Goal: Transaction & Acquisition: Purchase product/service

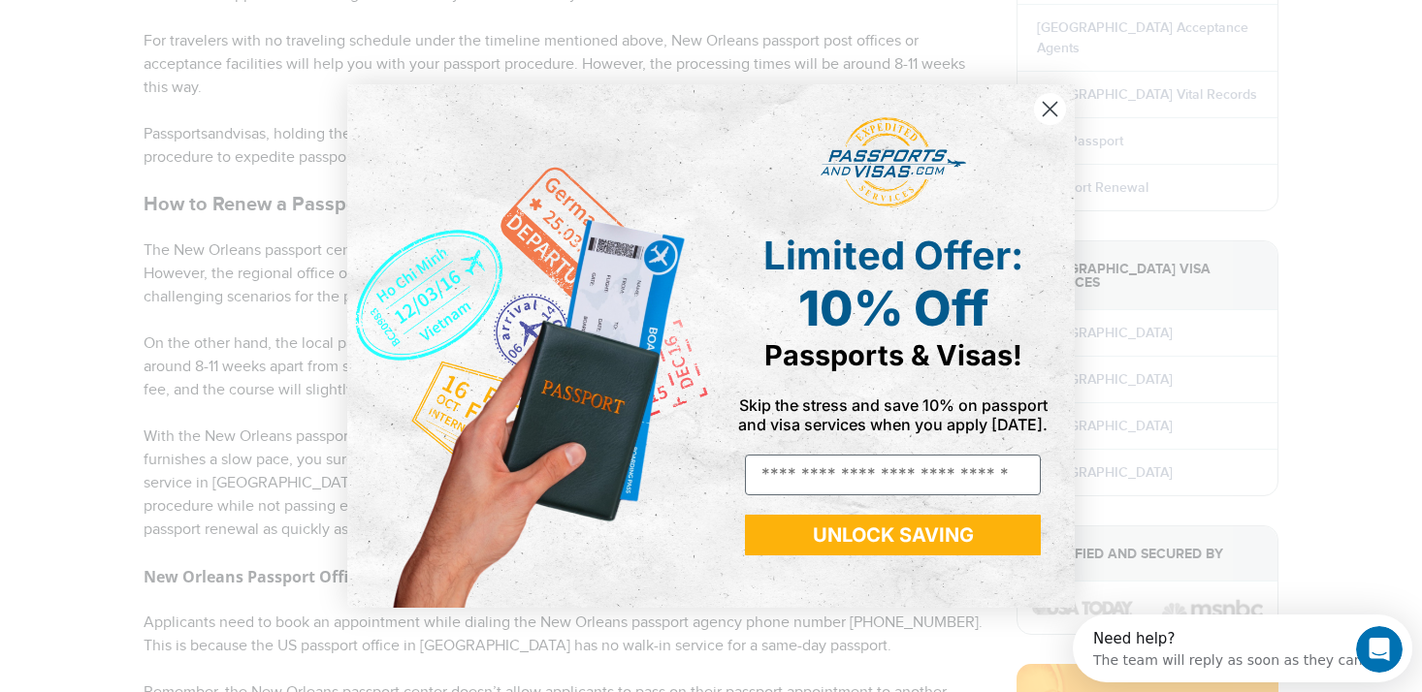
click at [1050, 112] on circle "Close dialog" at bounding box center [1050, 109] width 32 height 32
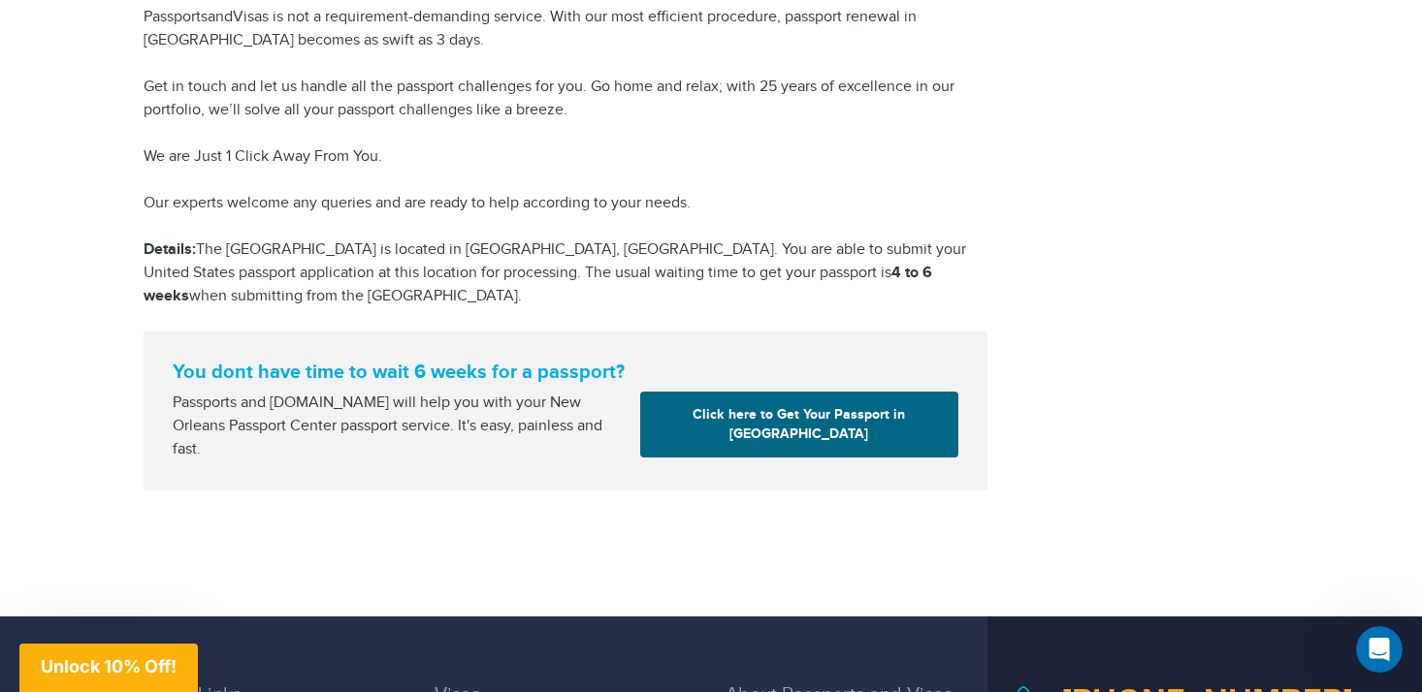
scroll to position [2780, 0]
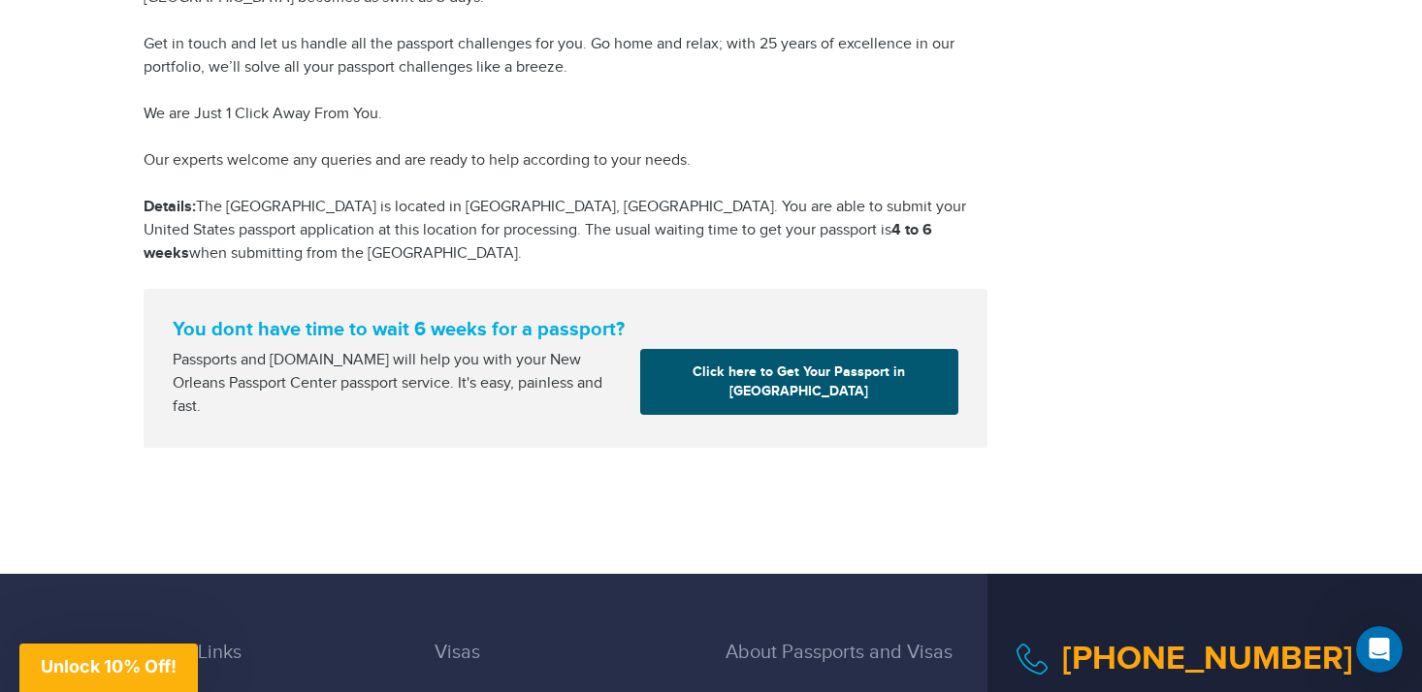
click at [652, 394] on link "Click here to Get Your Passport in New Orleans" at bounding box center [799, 382] width 318 height 66
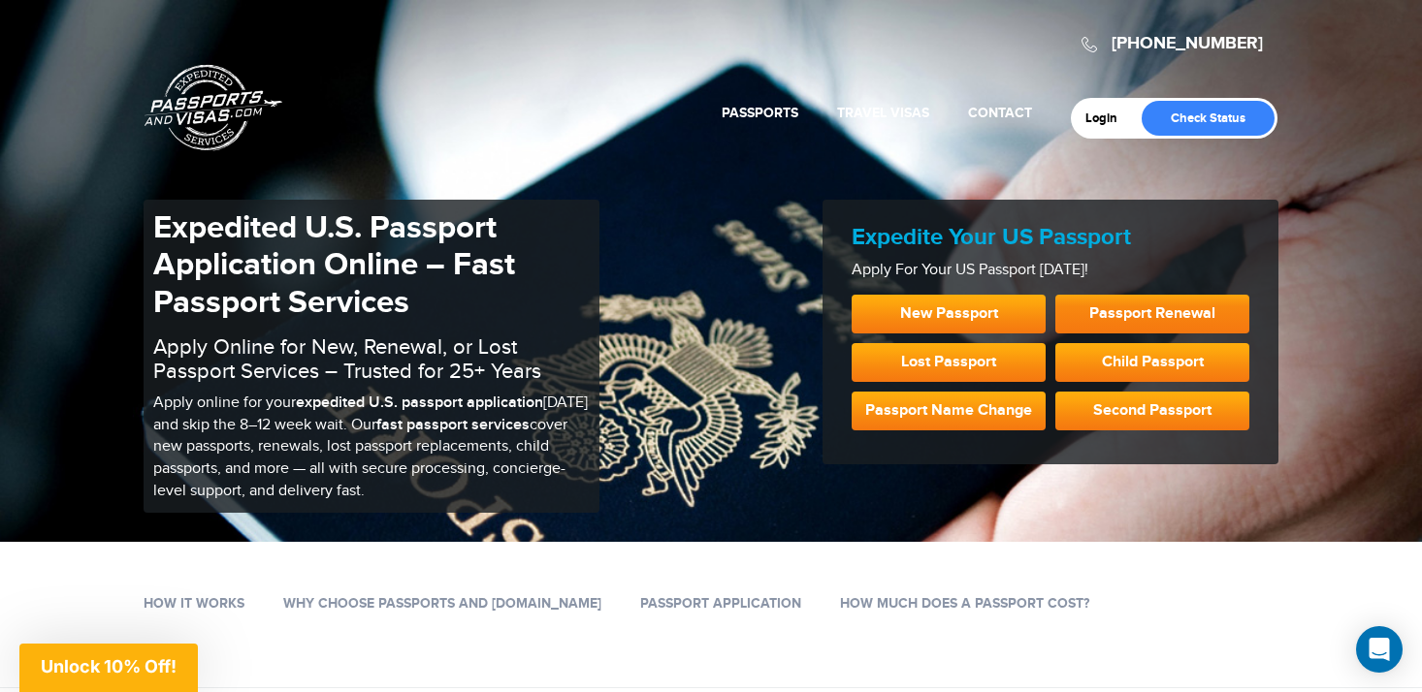
click at [1095, 326] on link "Passport Renewal" at bounding box center [1152, 314] width 194 height 39
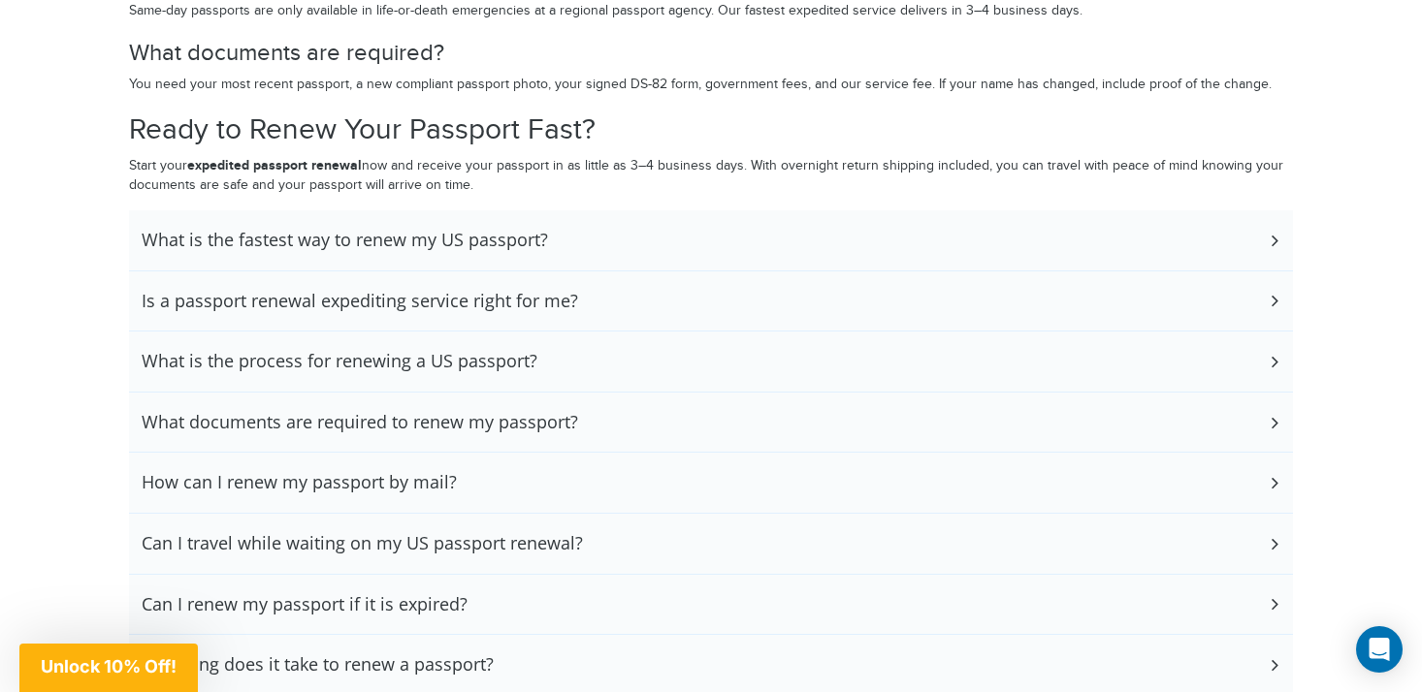
scroll to position [4315, 0]
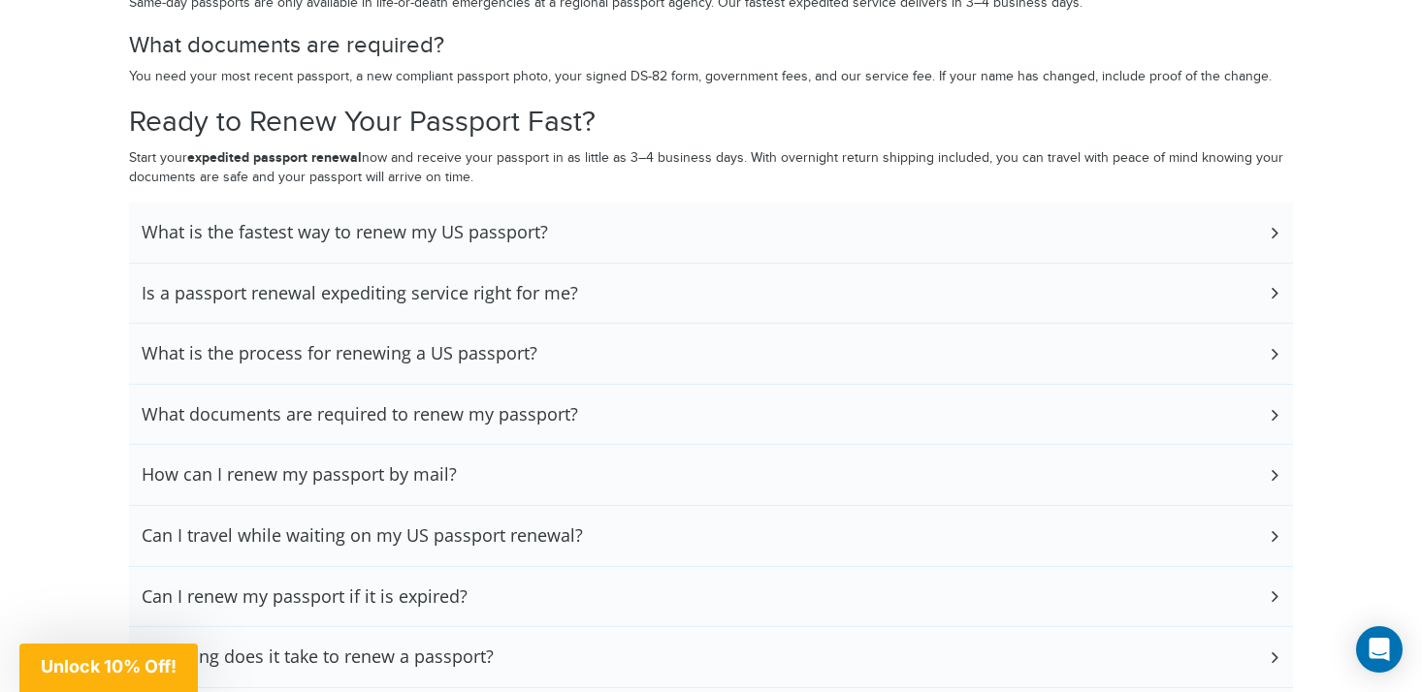
click at [569, 235] on div "What is the fastest way to renew my US passport?" at bounding box center [711, 233] width 1164 height 60
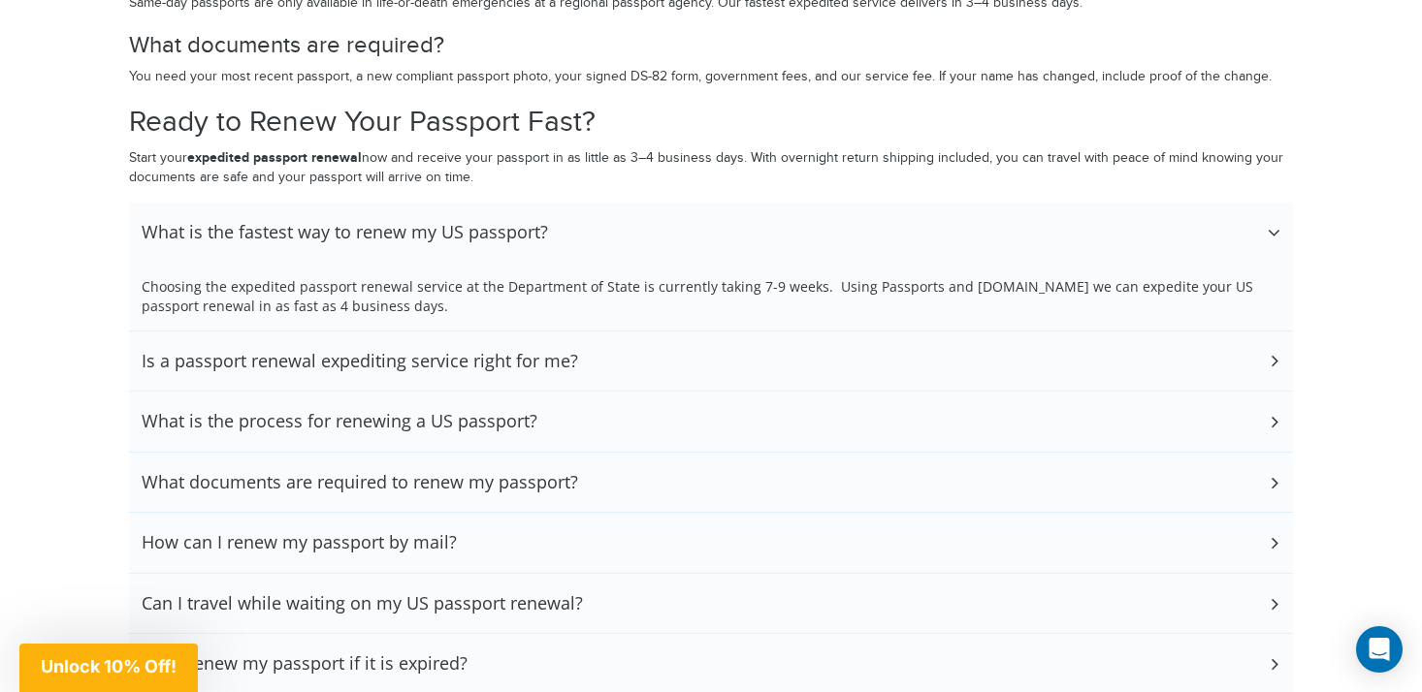
click at [569, 235] on div "What is the fastest way to renew my US passport?" at bounding box center [711, 233] width 1164 height 60
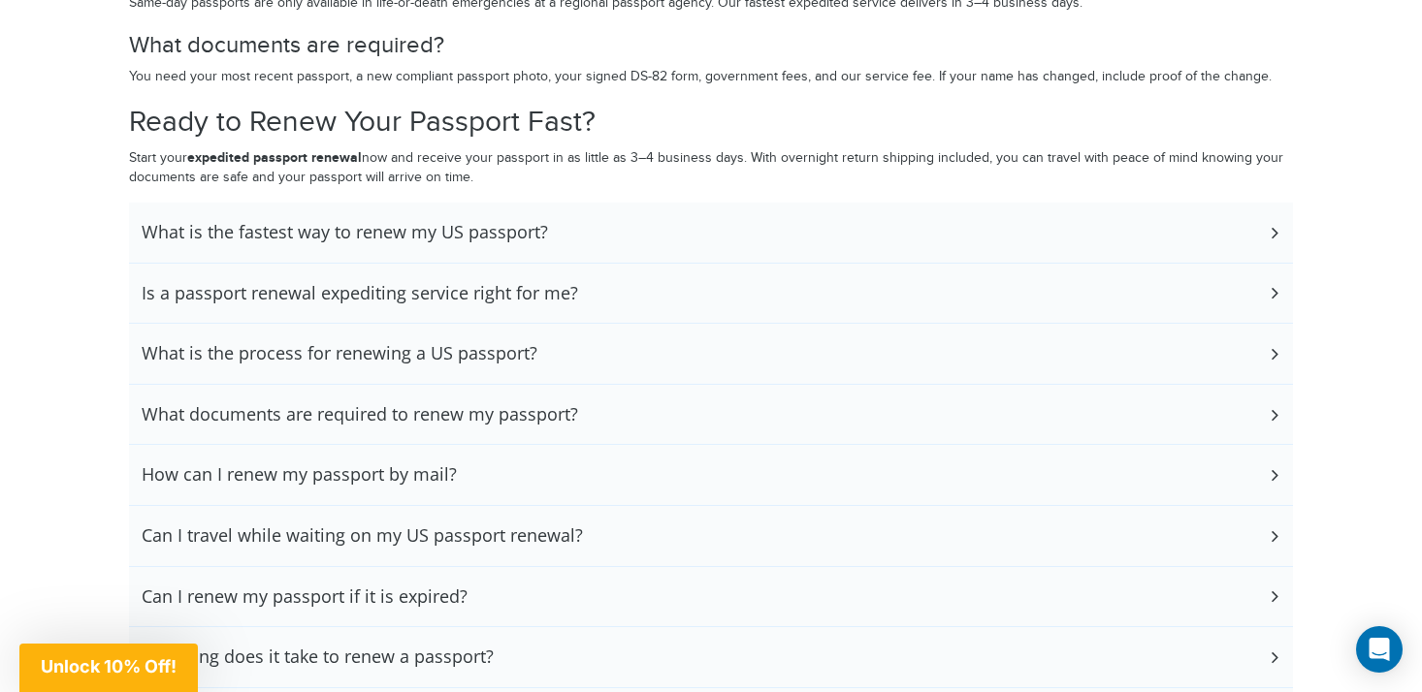
click at [585, 280] on div "Is a passport renewal expediting service right for me?" at bounding box center [711, 294] width 1164 height 60
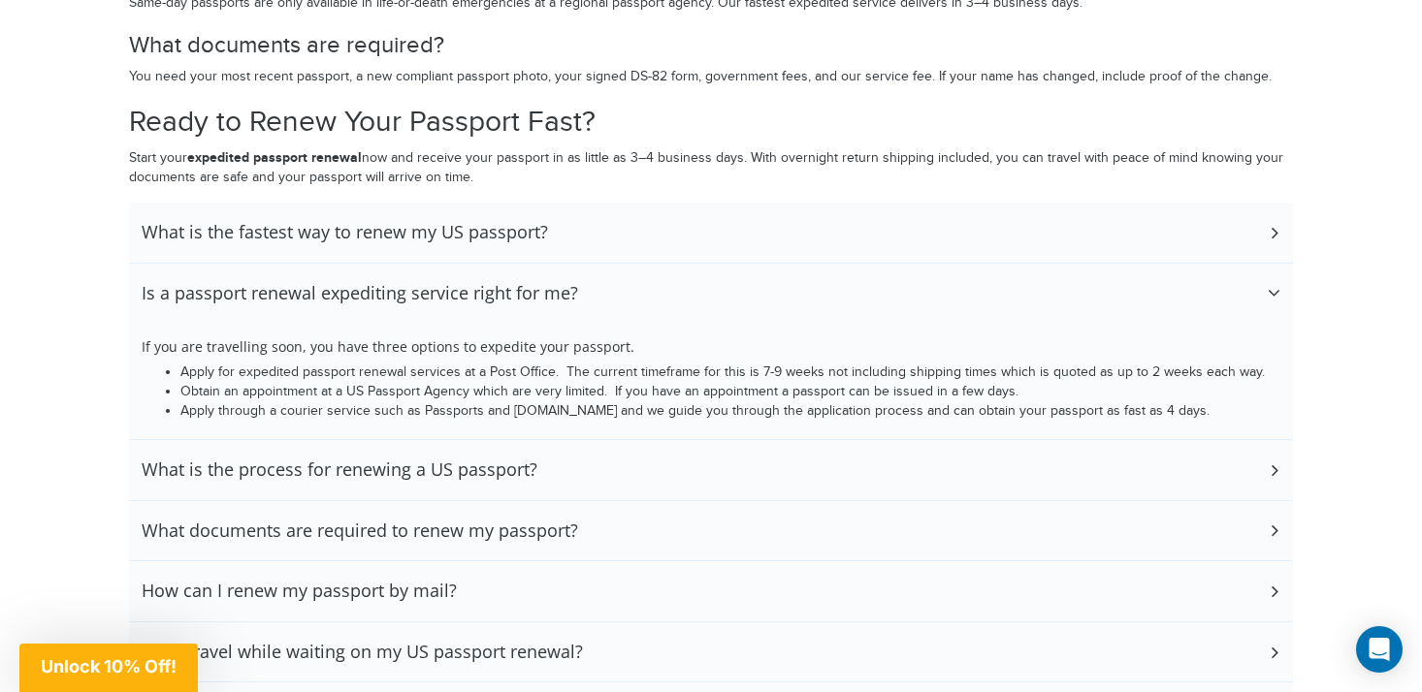
click at [581, 280] on div "Is a passport renewal expediting service right for me?" at bounding box center [711, 294] width 1164 height 60
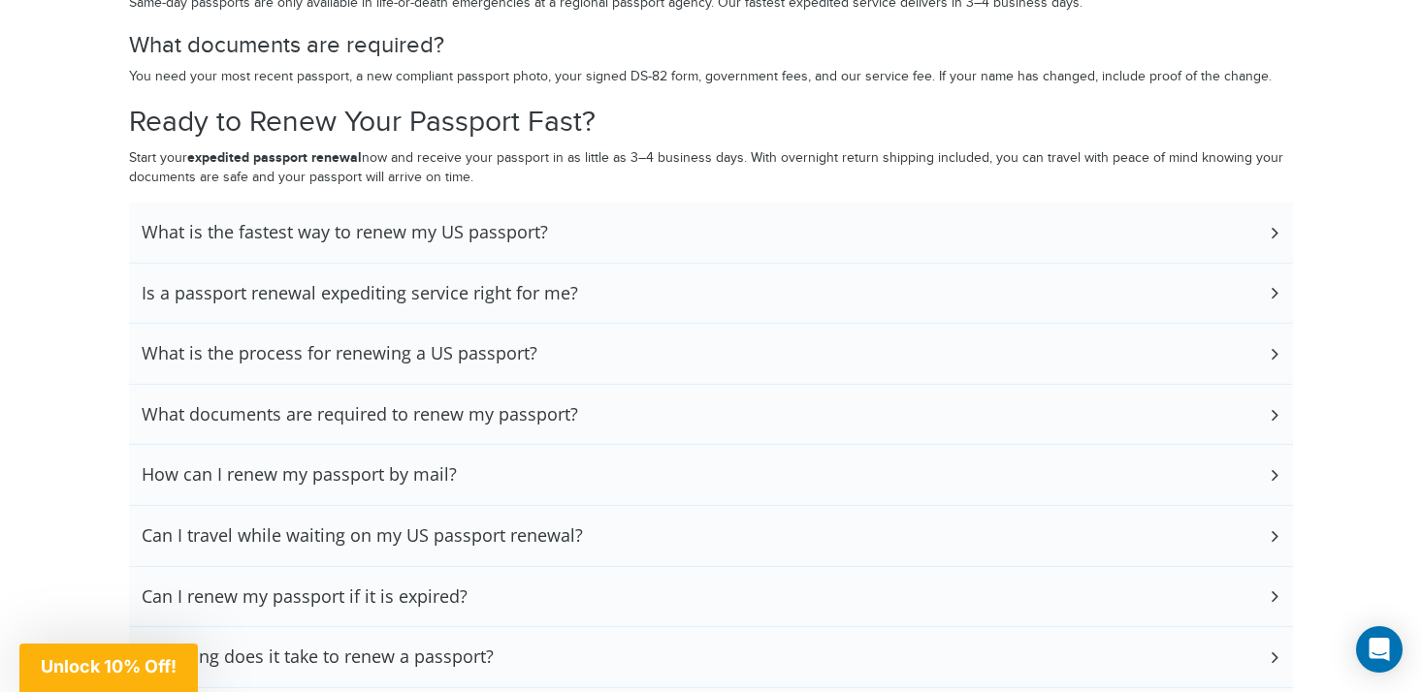
click at [586, 332] on div "What is the process for renewing a US passport?" at bounding box center [711, 354] width 1164 height 60
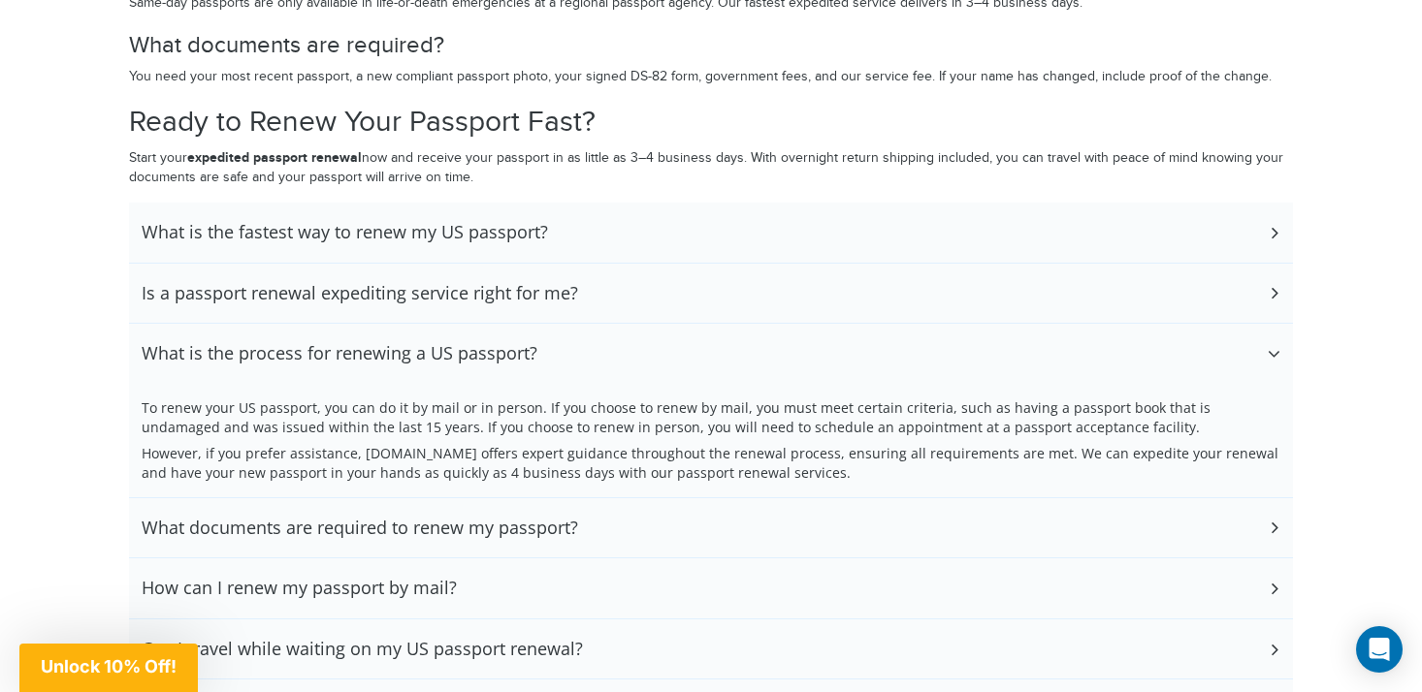
click at [586, 332] on div "What is the process for renewing a US passport?" at bounding box center [711, 354] width 1164 height 60
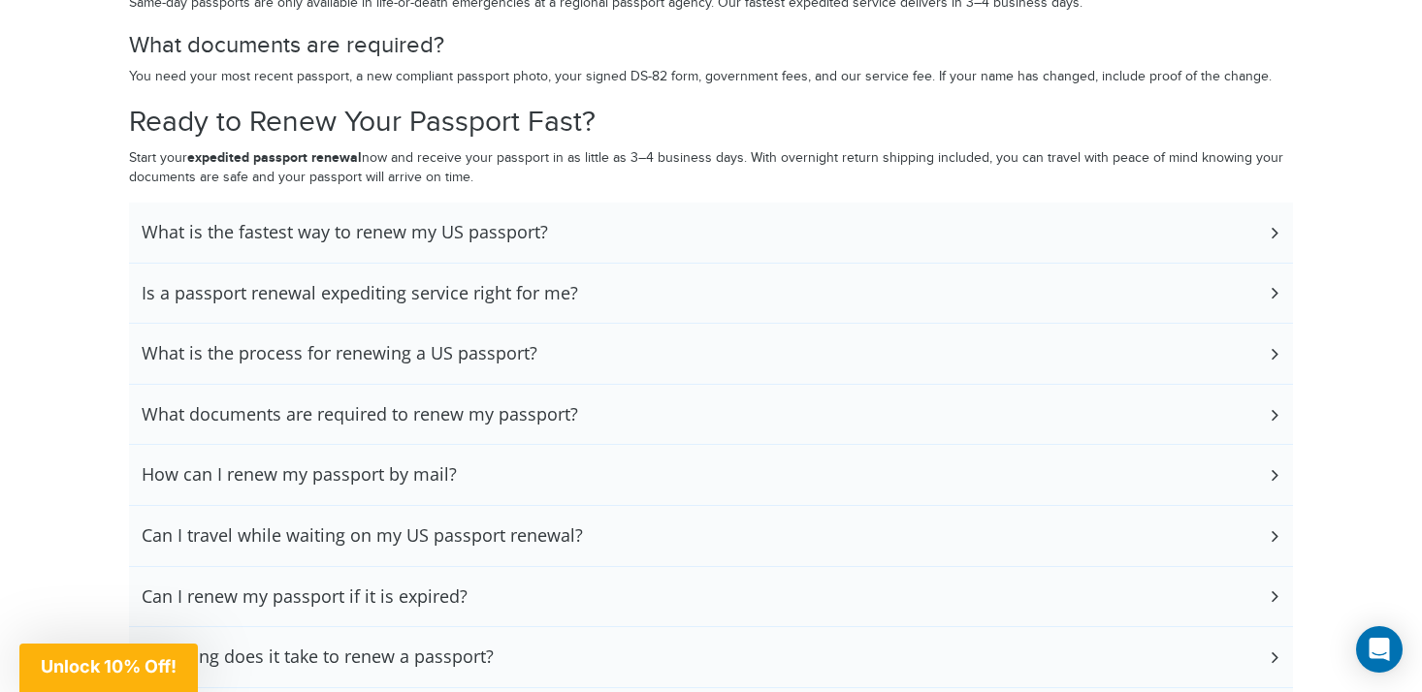
click at [587, 333] on div "What is the process for renewing a US passport?" at bounding box center [711, 354] width 1164 height 60
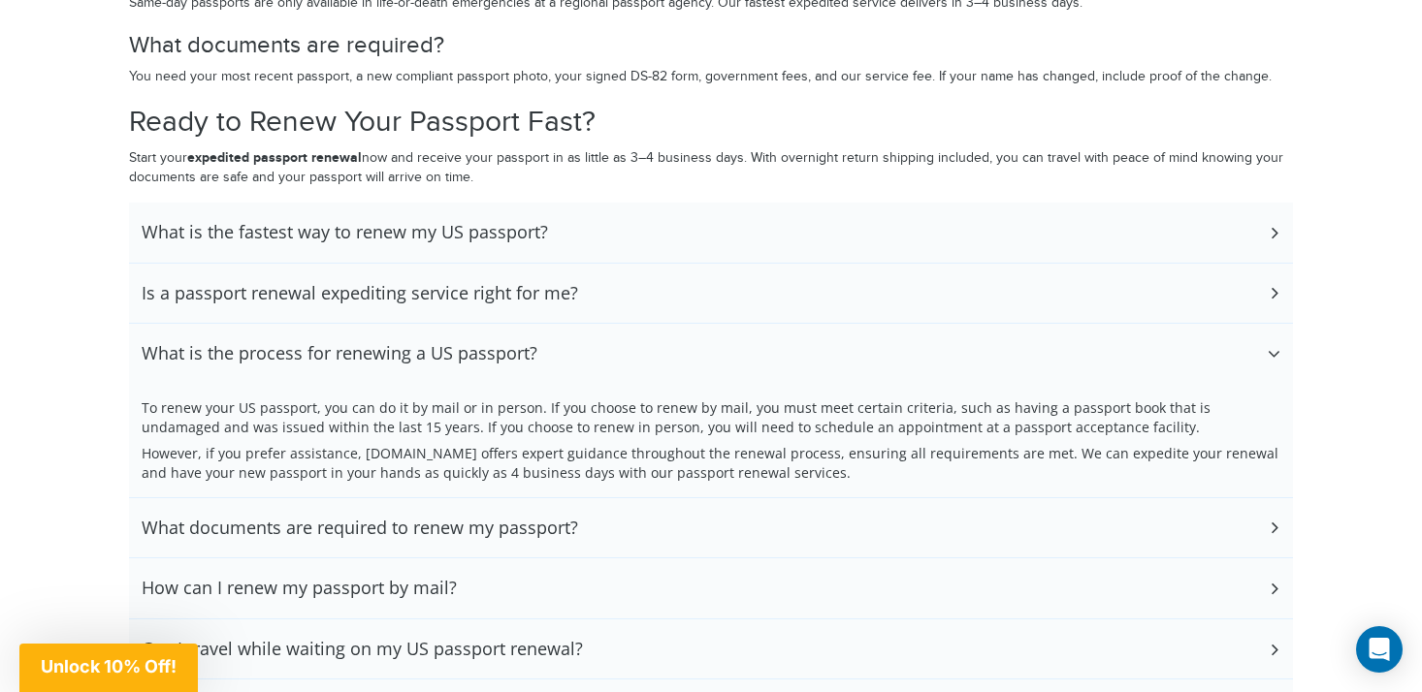
click at [582, 360] on div "What is the process for renewing a US passport?" at bounding box center [711, 354] width 1164 height 60
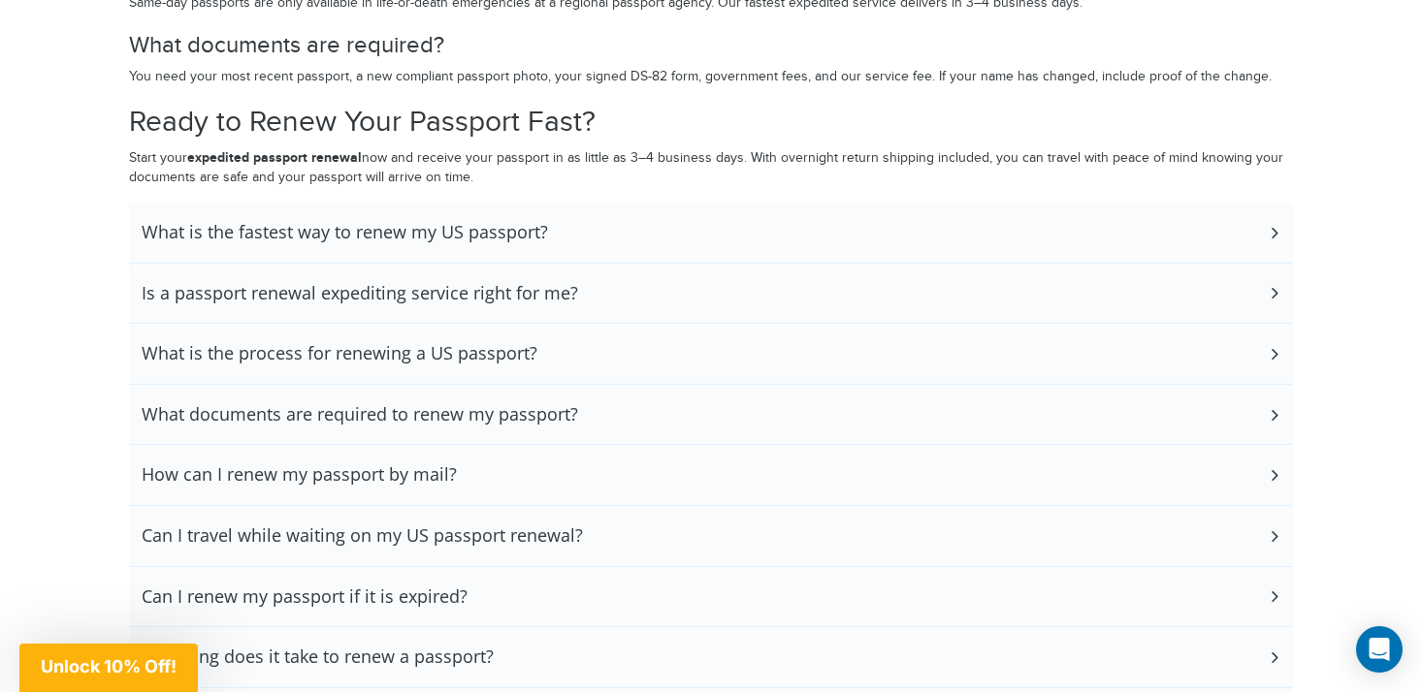
click at [576, 397] on div "What documents are required to renew my passport?" at bounding box center [711, 415] width 1164 height 60
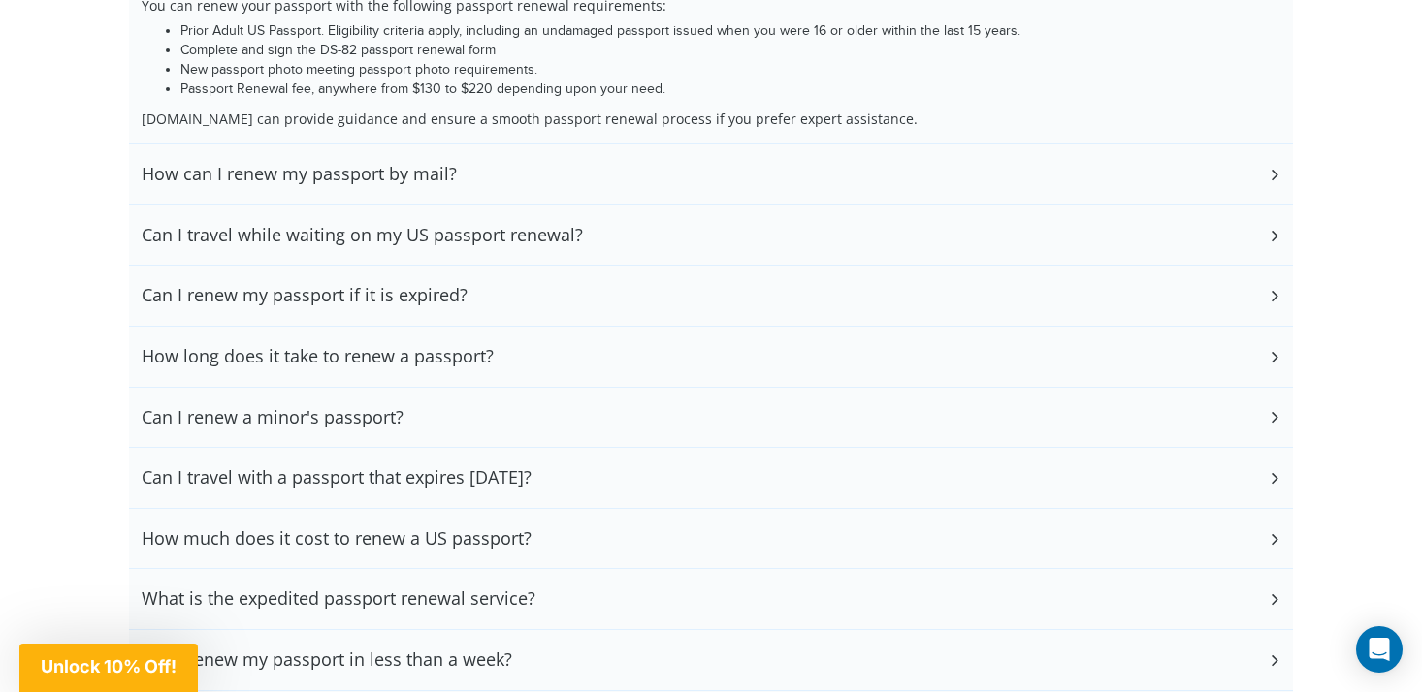
scroll to position [4782, 0]
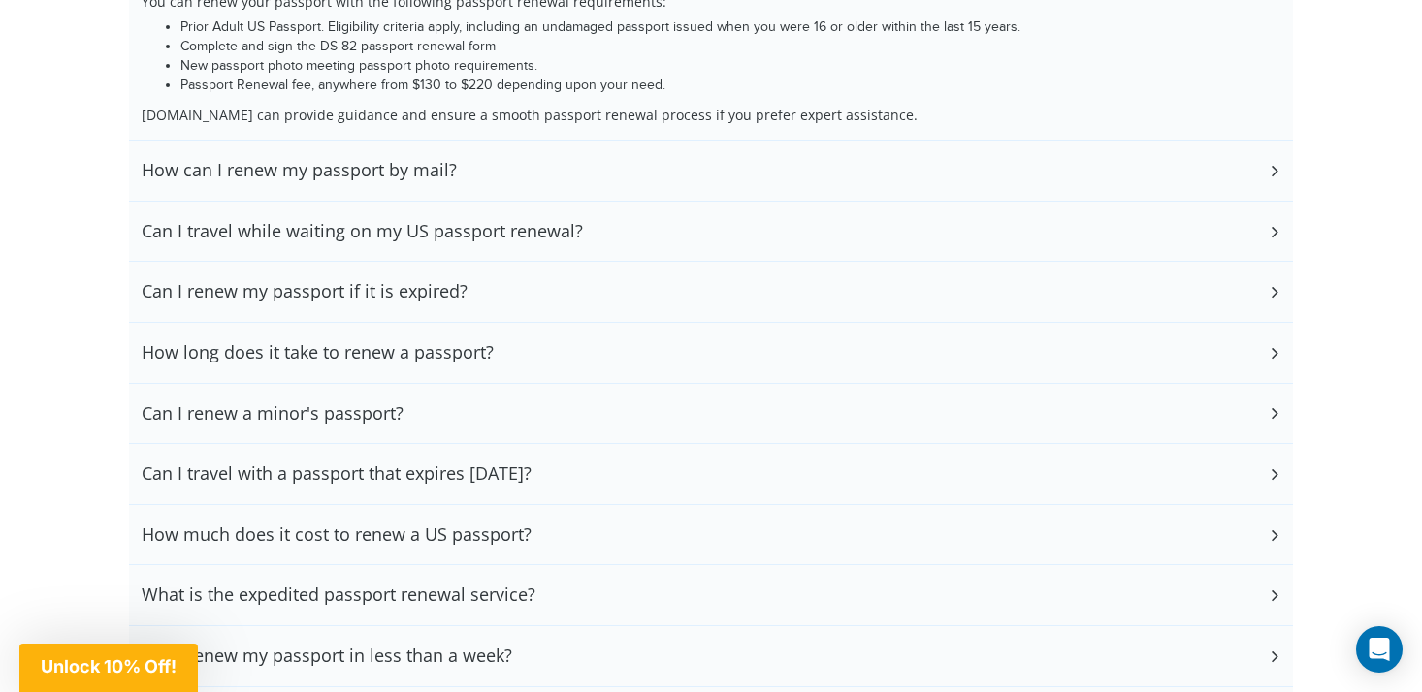
click at [561, 281] on div "Can I renew my passport if it is expired?" at bounding box center [711, 292] width 1164 height 60
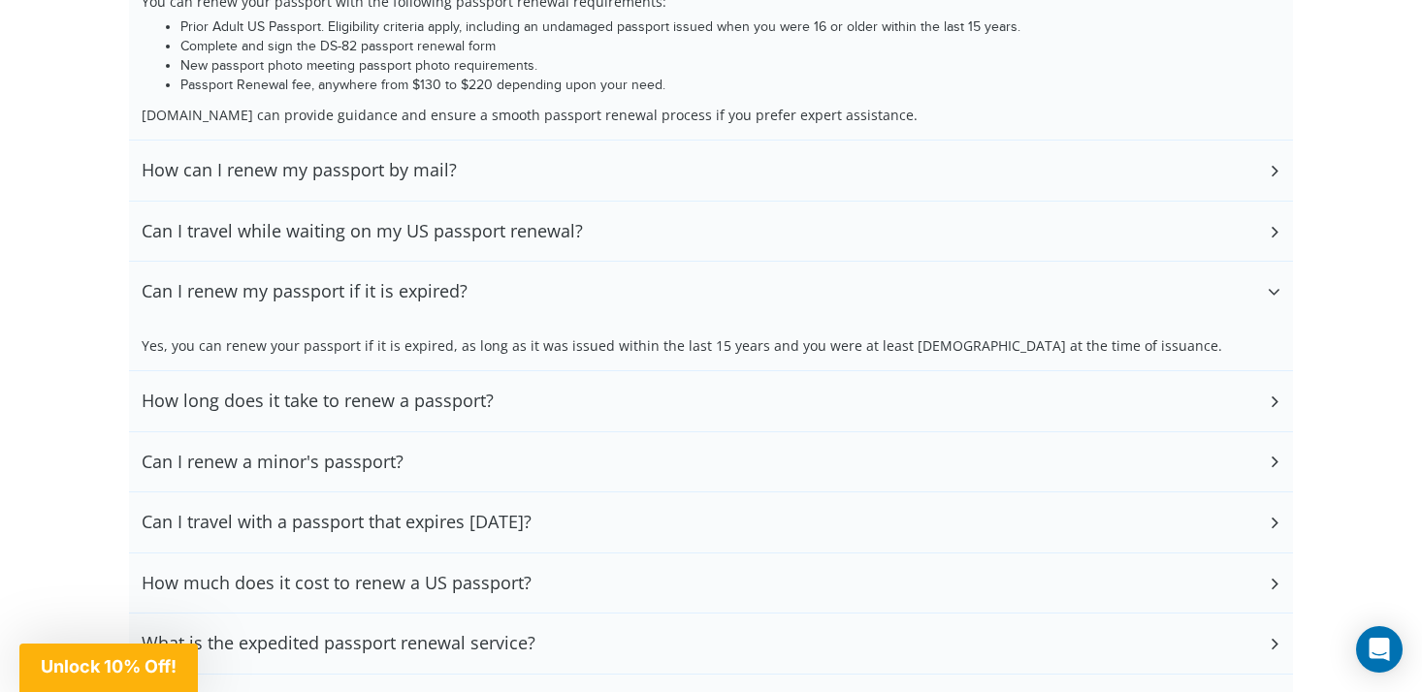
click at [562, 282] on div "Can I renew my passport if it is expired?" at bounding box center [711, 292] width 1164 height 60
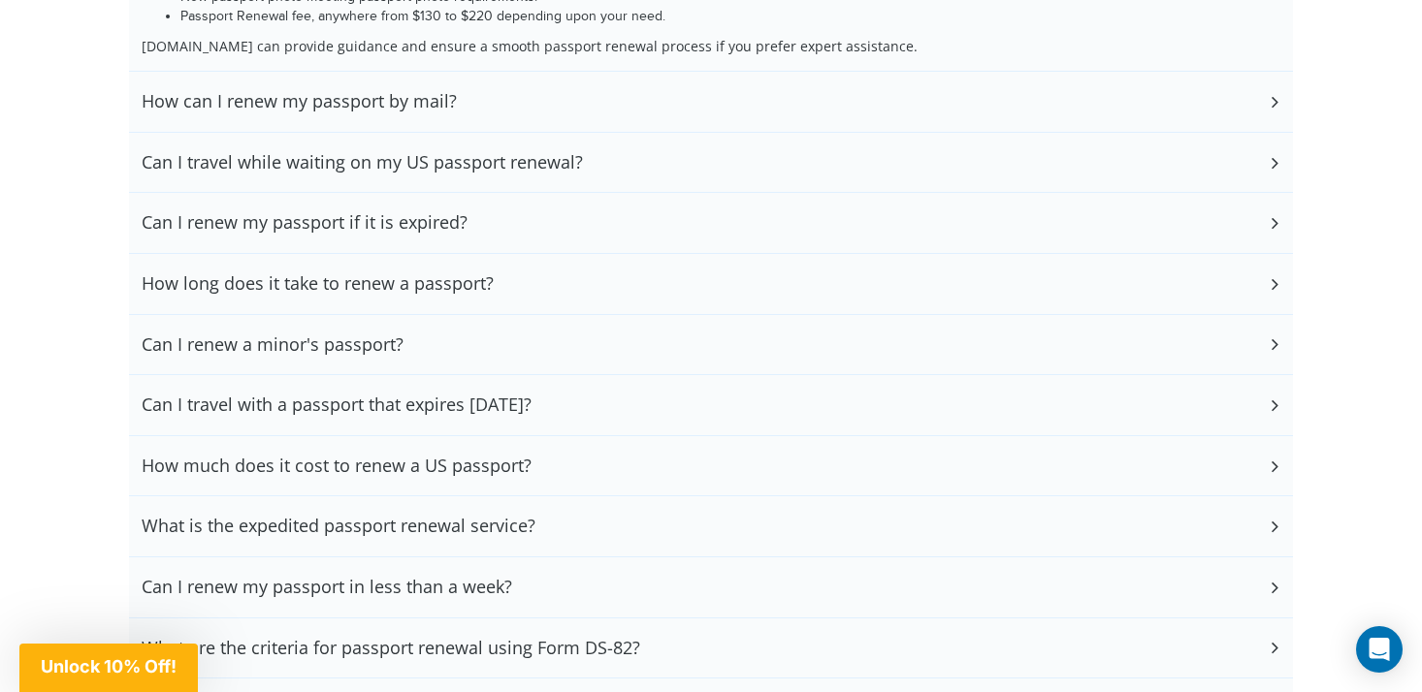
scroll to position [4864, 0]
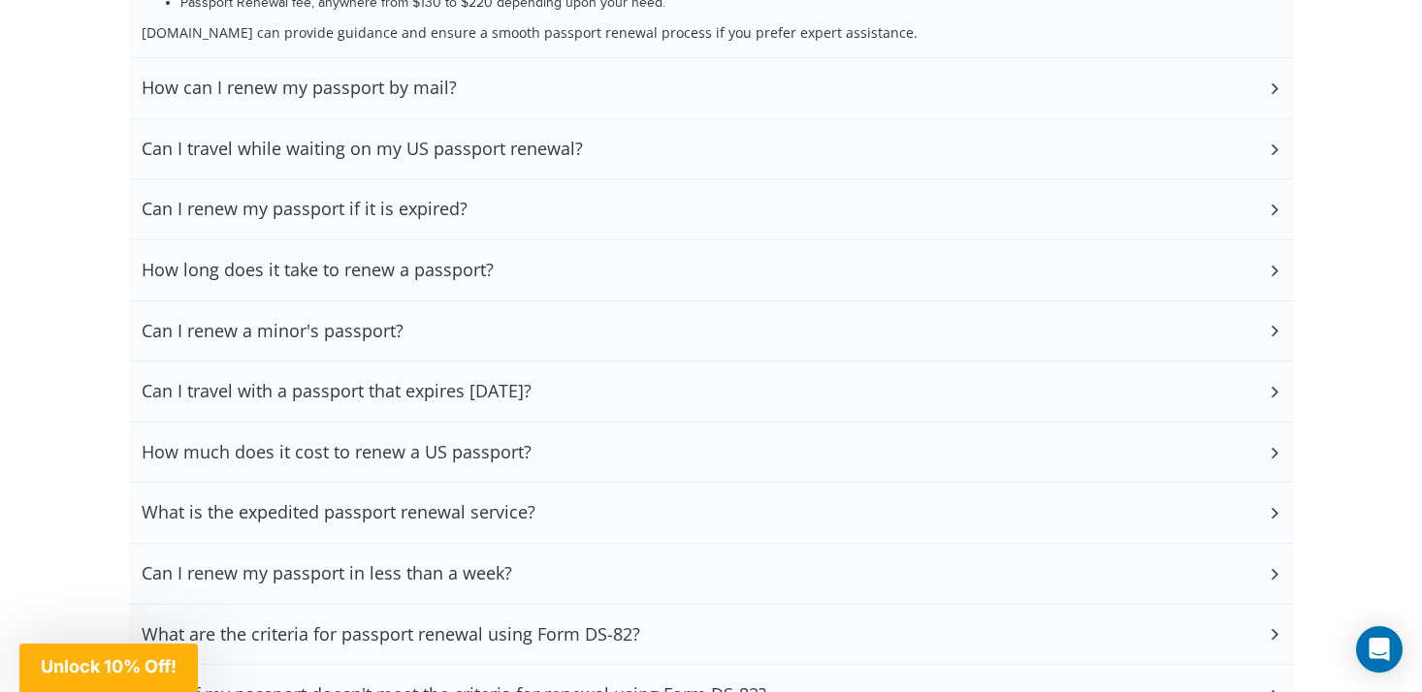
click at [569, 313] on div "Can I renew a minor's passport?" at bounding box center [711, 332] width 1164 height 60
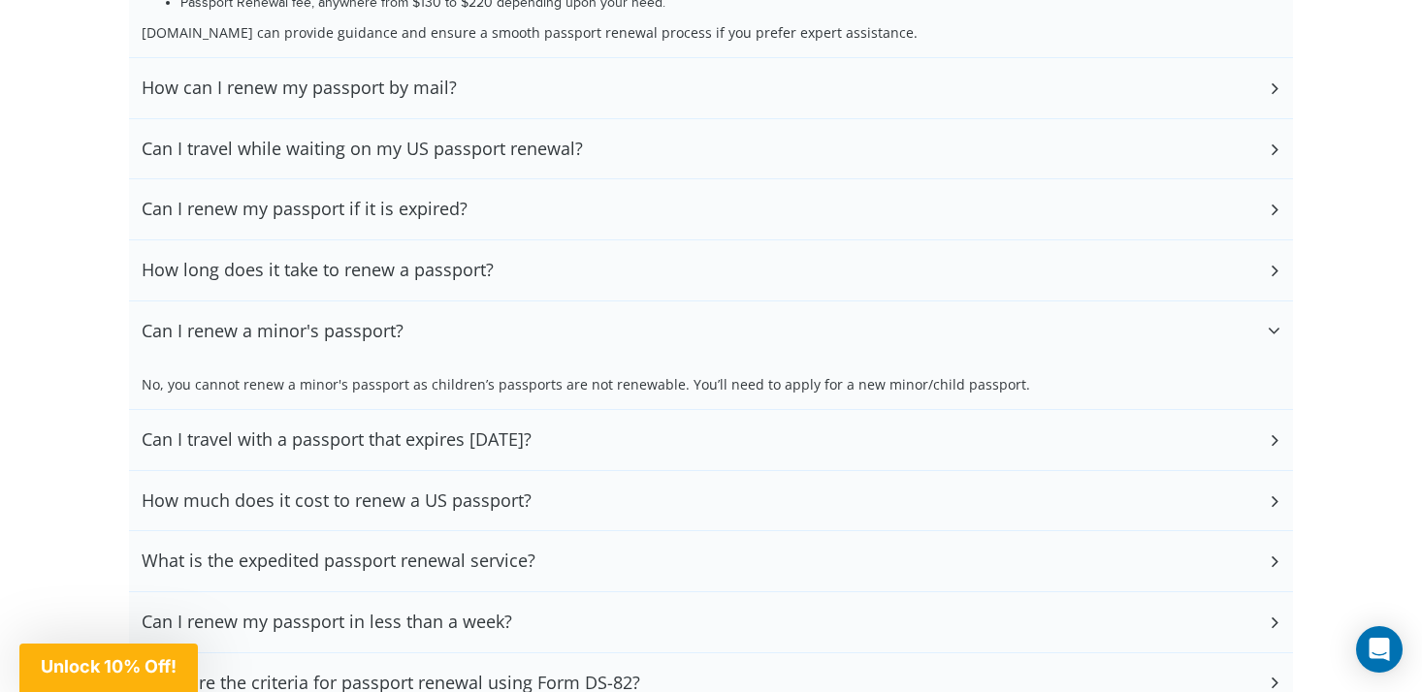
click at [570, 313] on div "Can I renew a minor's passport?" at bounding box center [711, 332] width 1164 height 60
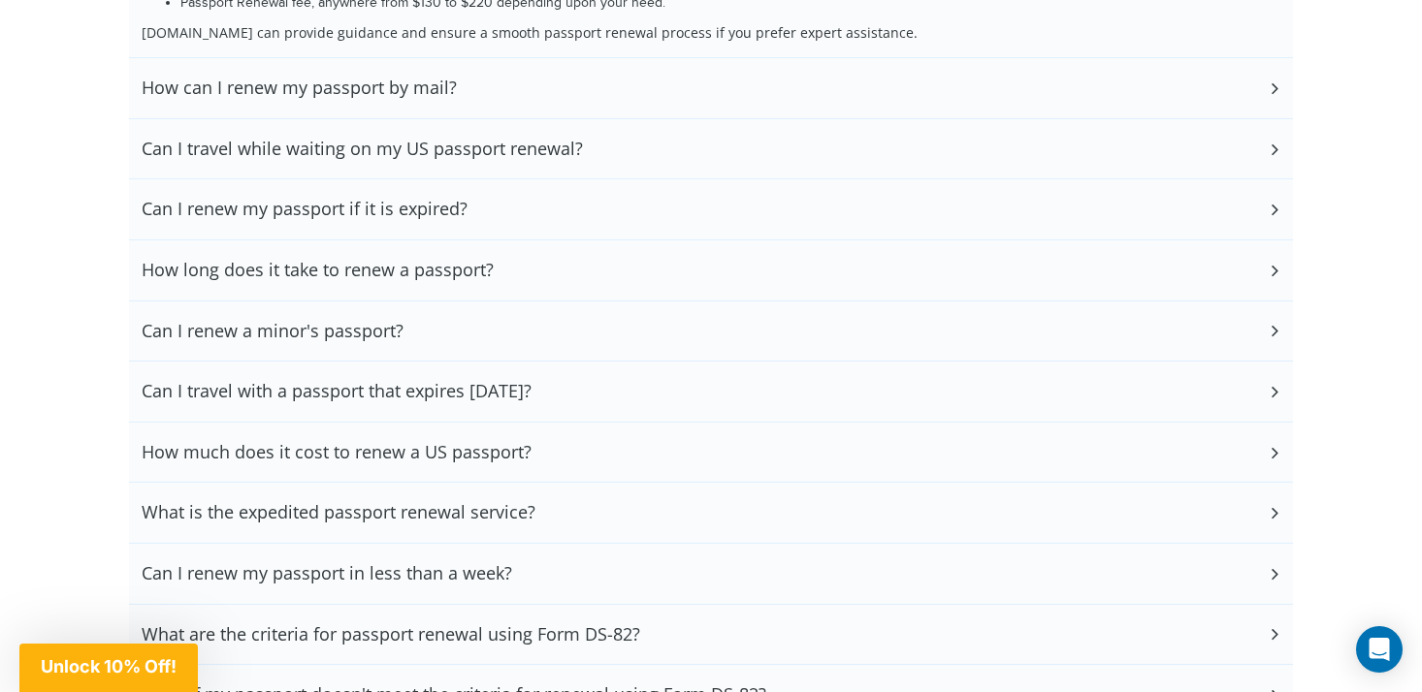
scroll to position [4954, 0]
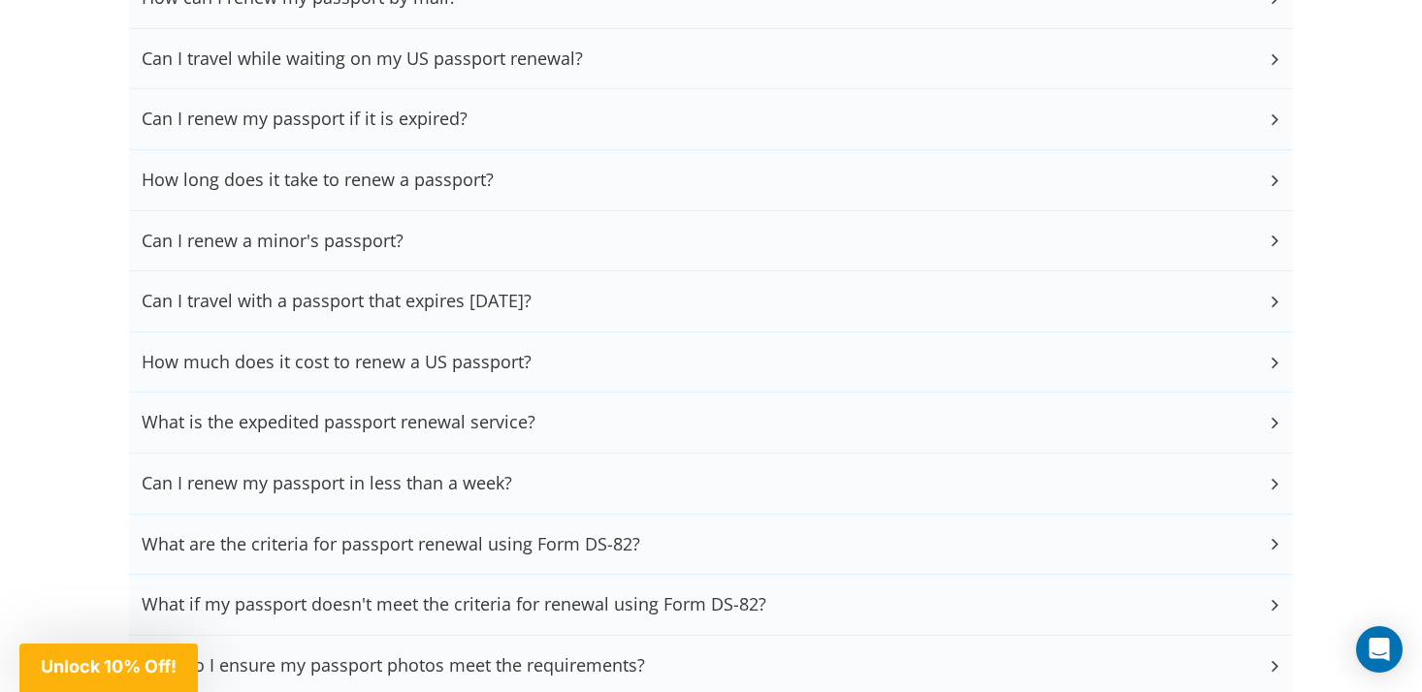
click at [573, 296] on div "Can I travel with a passport that expires in 6 months?" at bounding box center [711, 302] width 1164 height 60
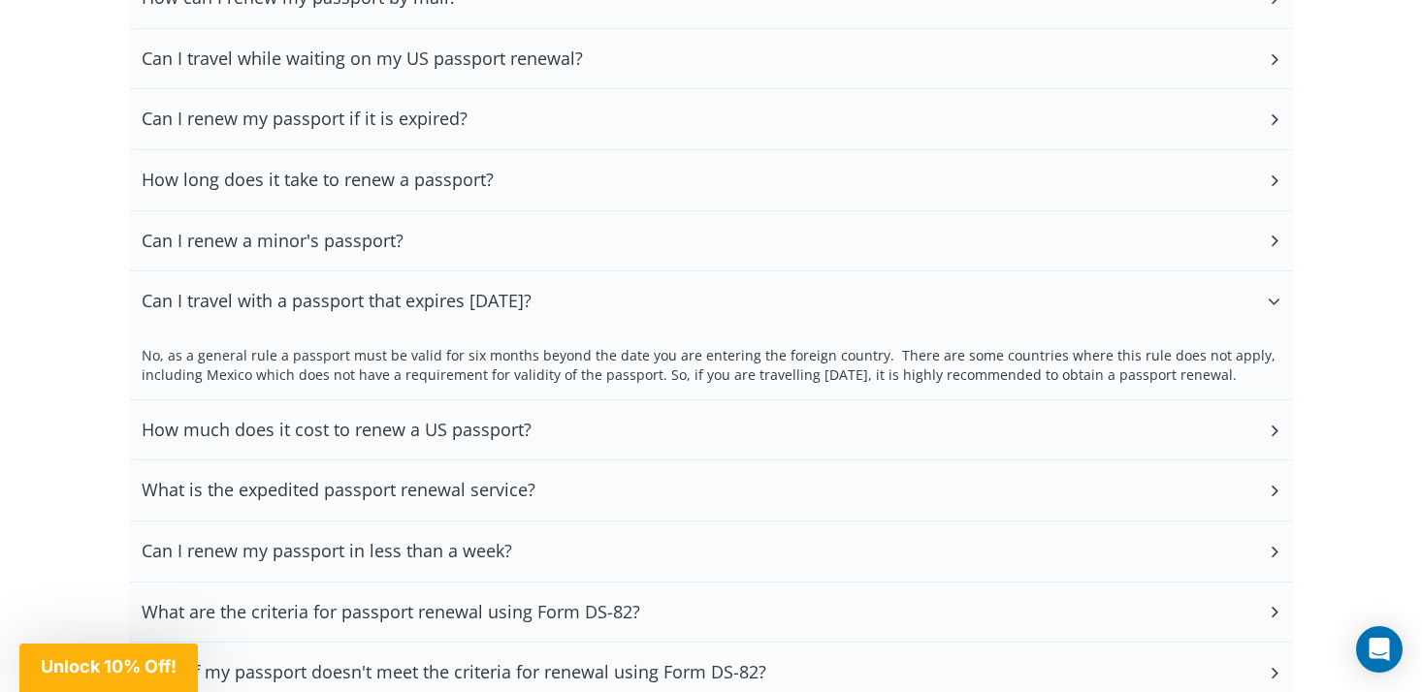
click at [573, 296] on div "Can I travel with a passport that expires in 6 months?" at bounding box center [711, 302] width 1164 height 60
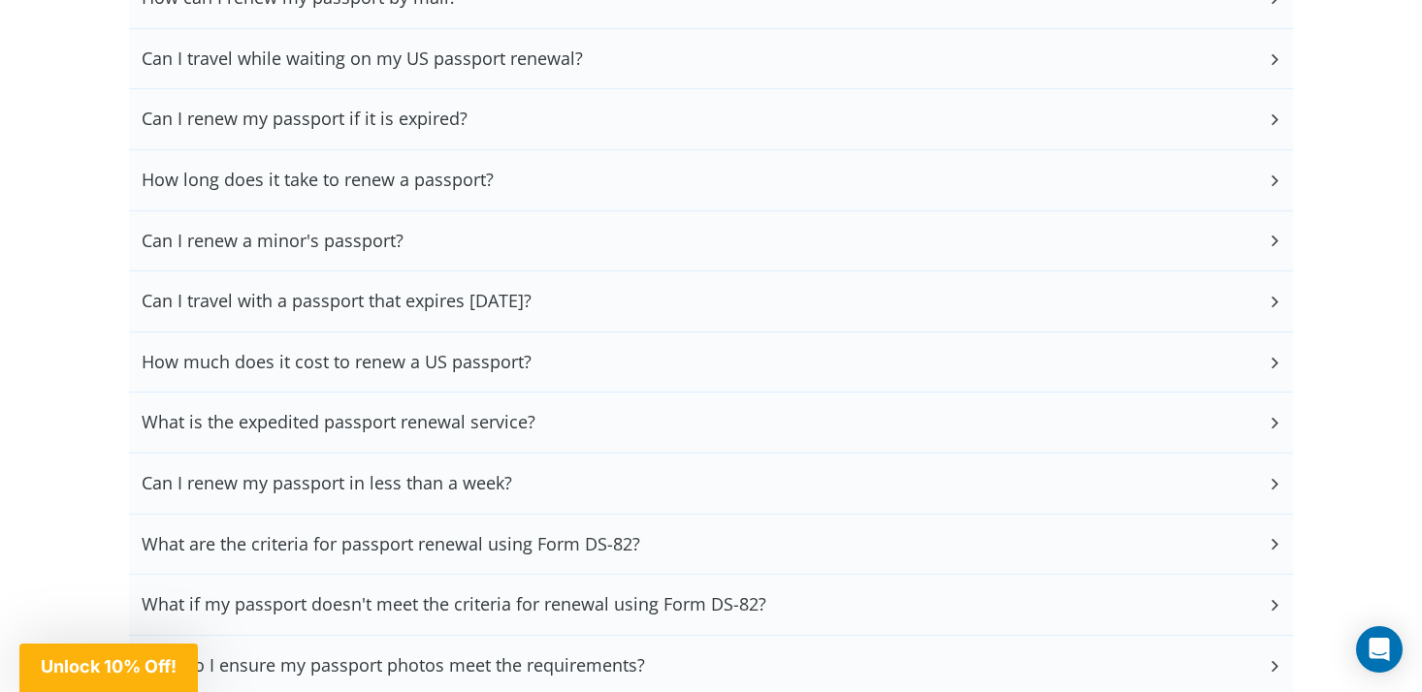
click at [573, 296] on div "Can I travel with a passport that expires in 6 months?" at bounding box center [711, 302] width 1164 height 60
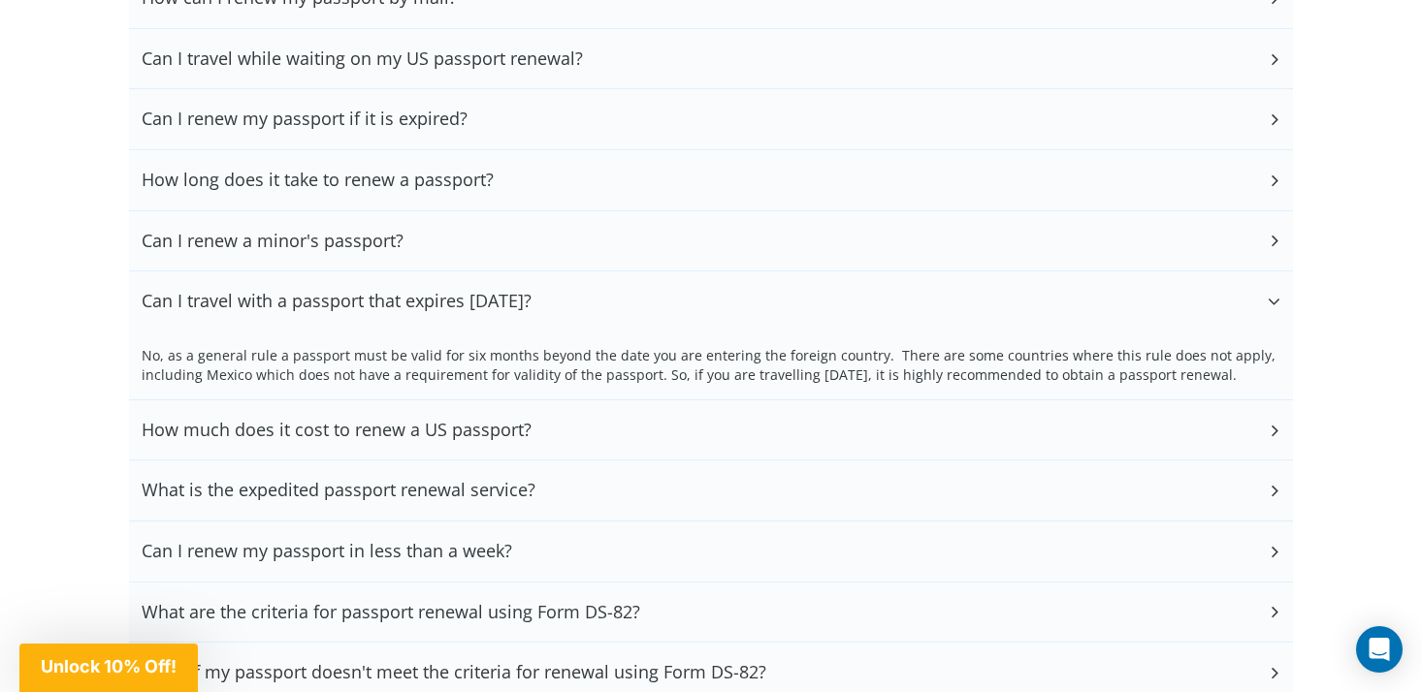
click at [574, 296] on div "Can I travel with a passport that expires in 6 months?" at bounding box center [711, 302] width 1164 height 60
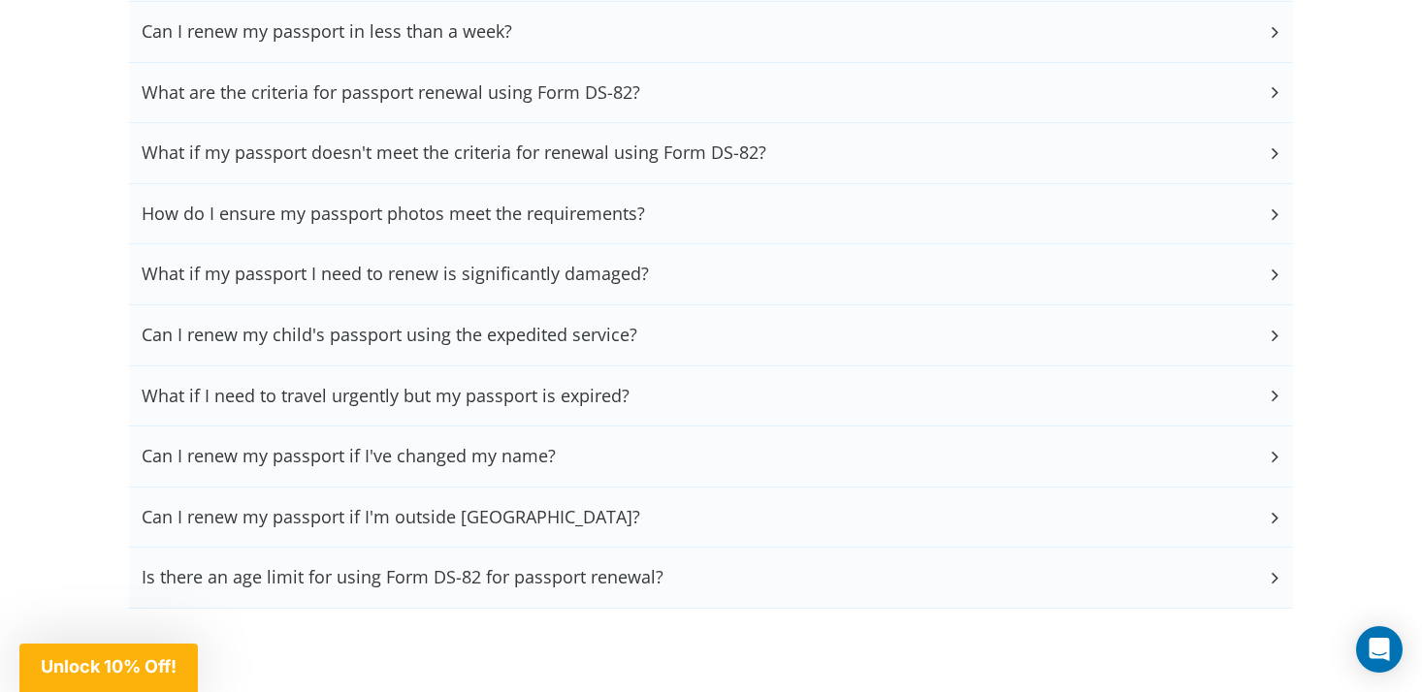
scroll to position [5409, 0]
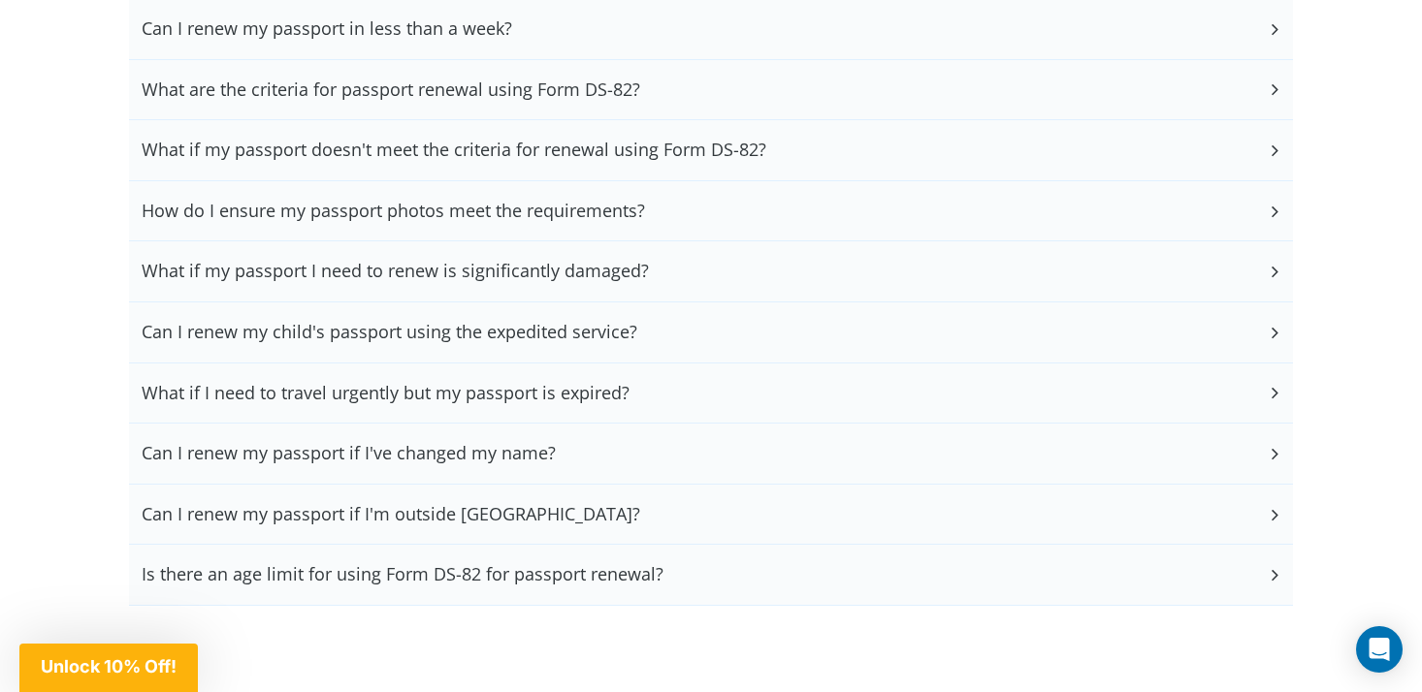
click at [647, 144] on h3 "What if my passport doesn't meet the criteria for renewal using Form DS-82?" at bounding box center [454, 150] width 625 height 21
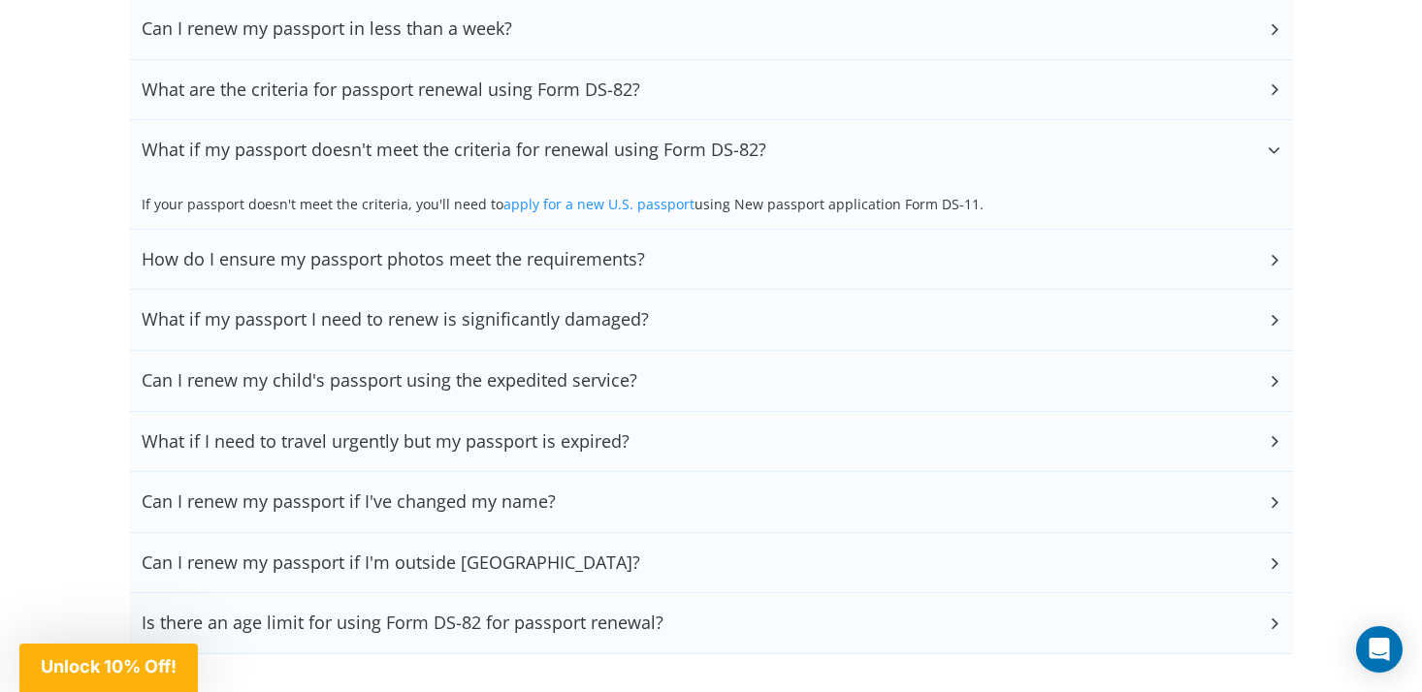
click at [643, 102] on div "What are the criteria for passport renewal using Form DS-82?" at bounding box center [711, 90] width 1164 height 60
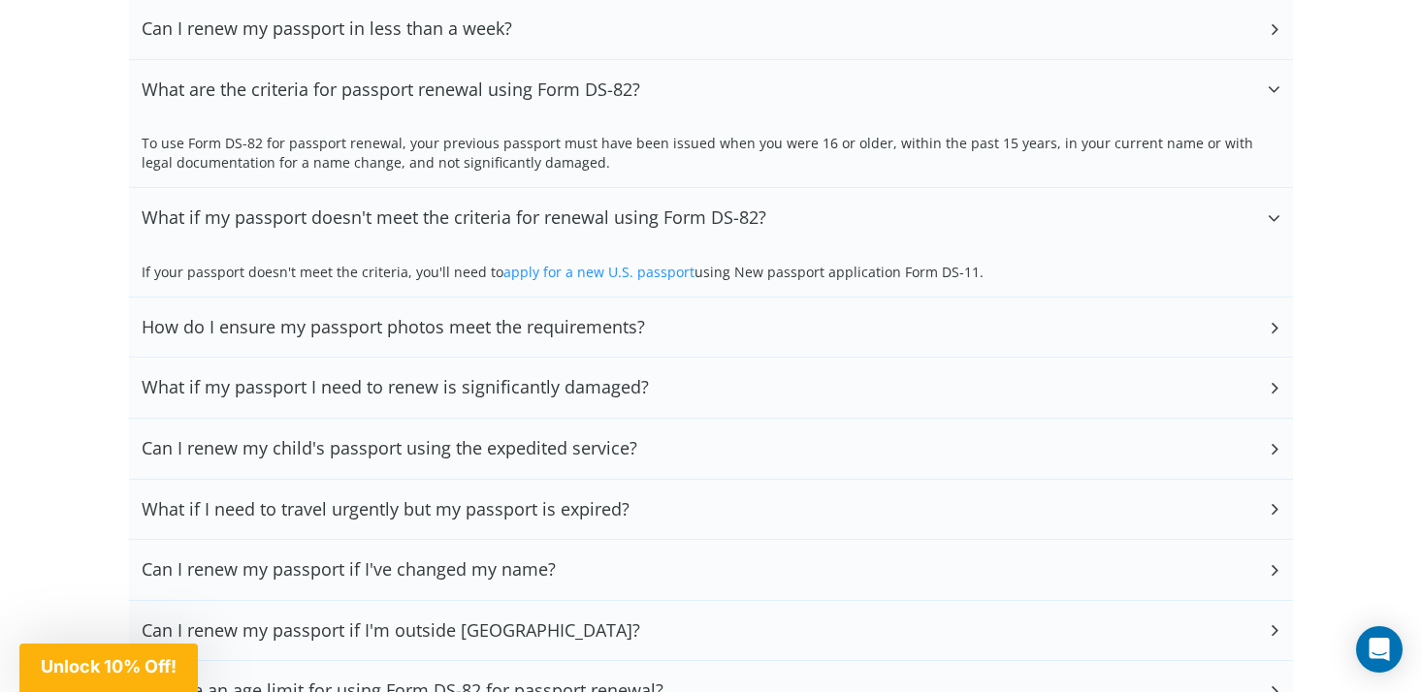
click at [586, 263] on link "apply for a new U.S. passport" at bounding box center [598, 272] width 191 height 18
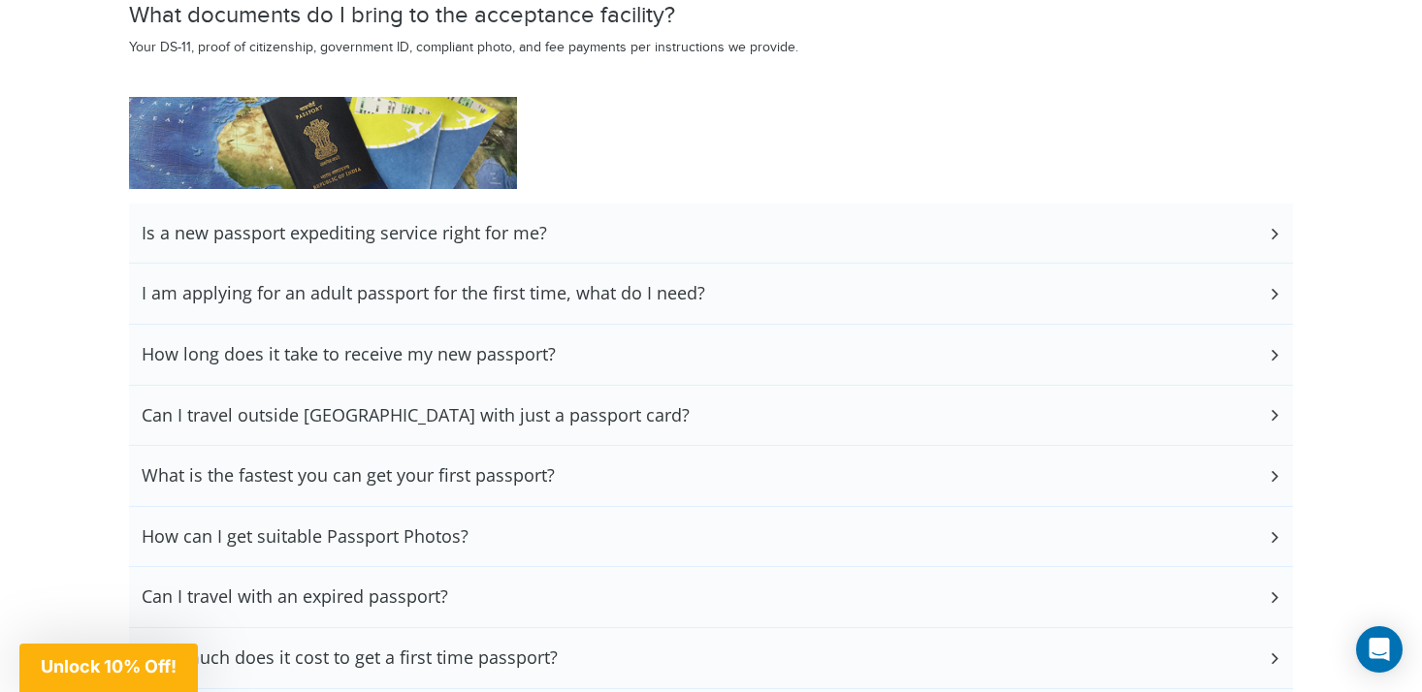
scroll to position [3918, 0]
click at [529, 291] on h3 "I am applying for an adult passport for the first time, what do I need?" at bounding box center [423, 292] width 563 height 21
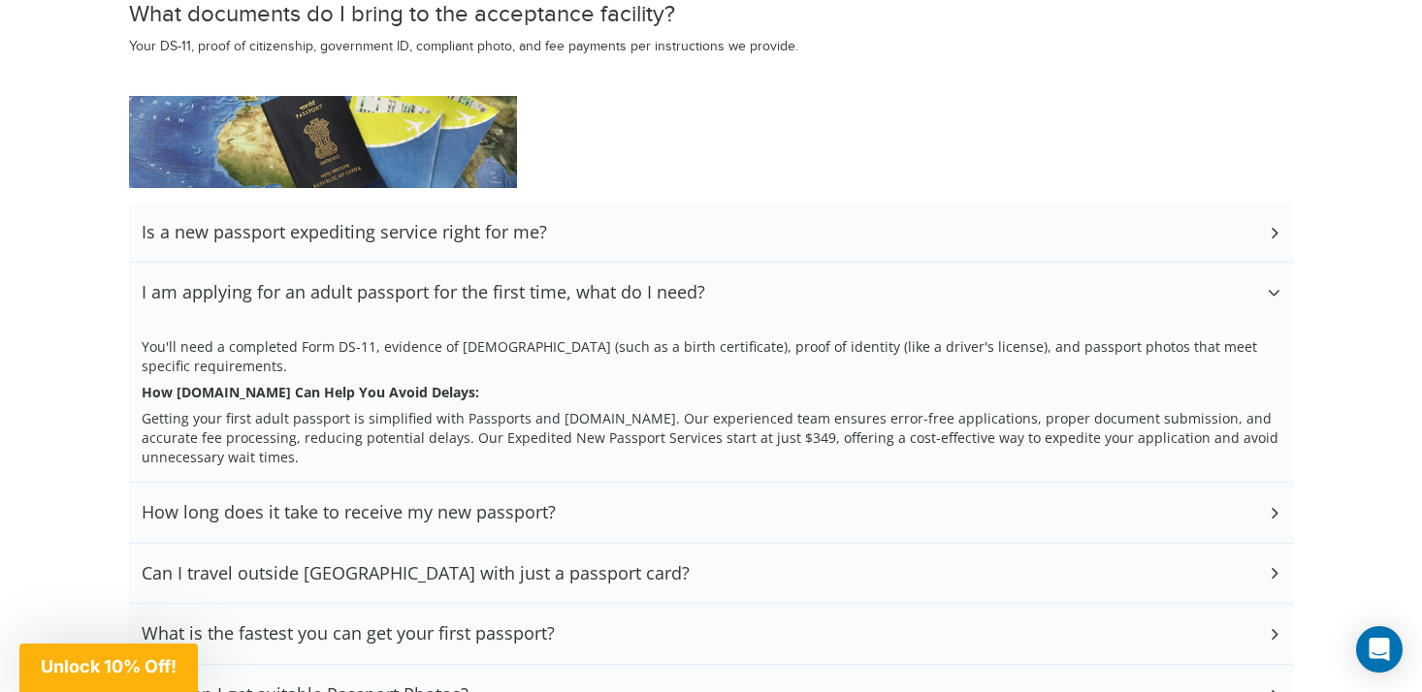
click at [529, 290] on h3 "I am applying for an adult passport for the first time, what do I need?" at bounding box center [423, 292] width 563 height 21
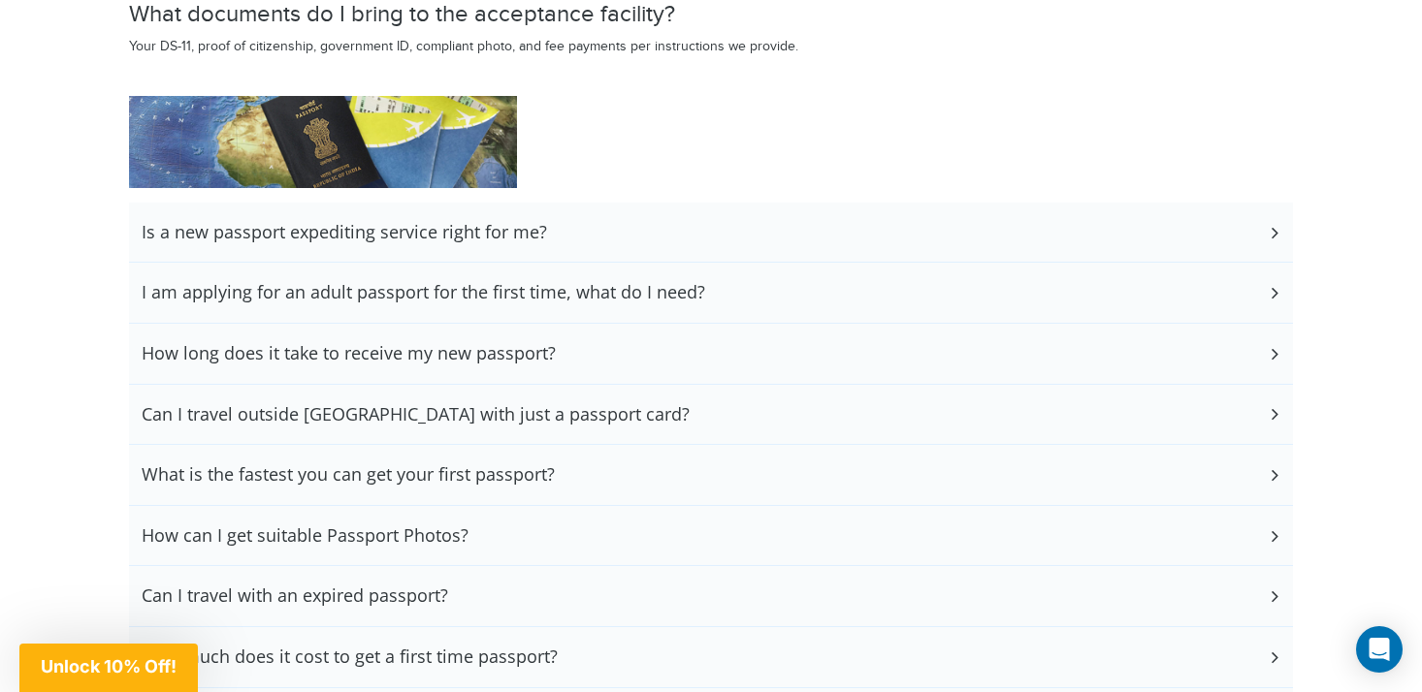
click at [535, 325] on div "How long does it take to receive my new passport?" at bounding box center [711, 354] width 1164 height 60
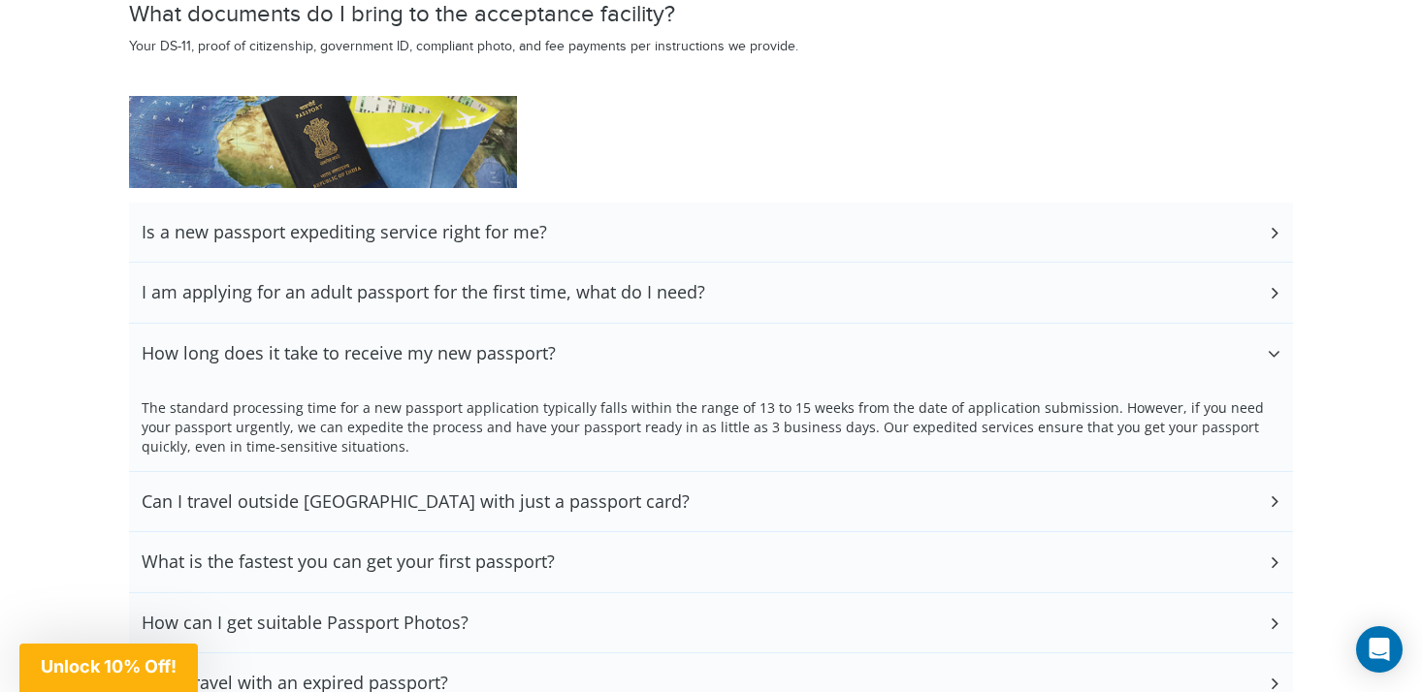
click at [535, 324] on div "How long does it take to receive my new passport?" at bounding box center [711, 354] width 1164 height 60
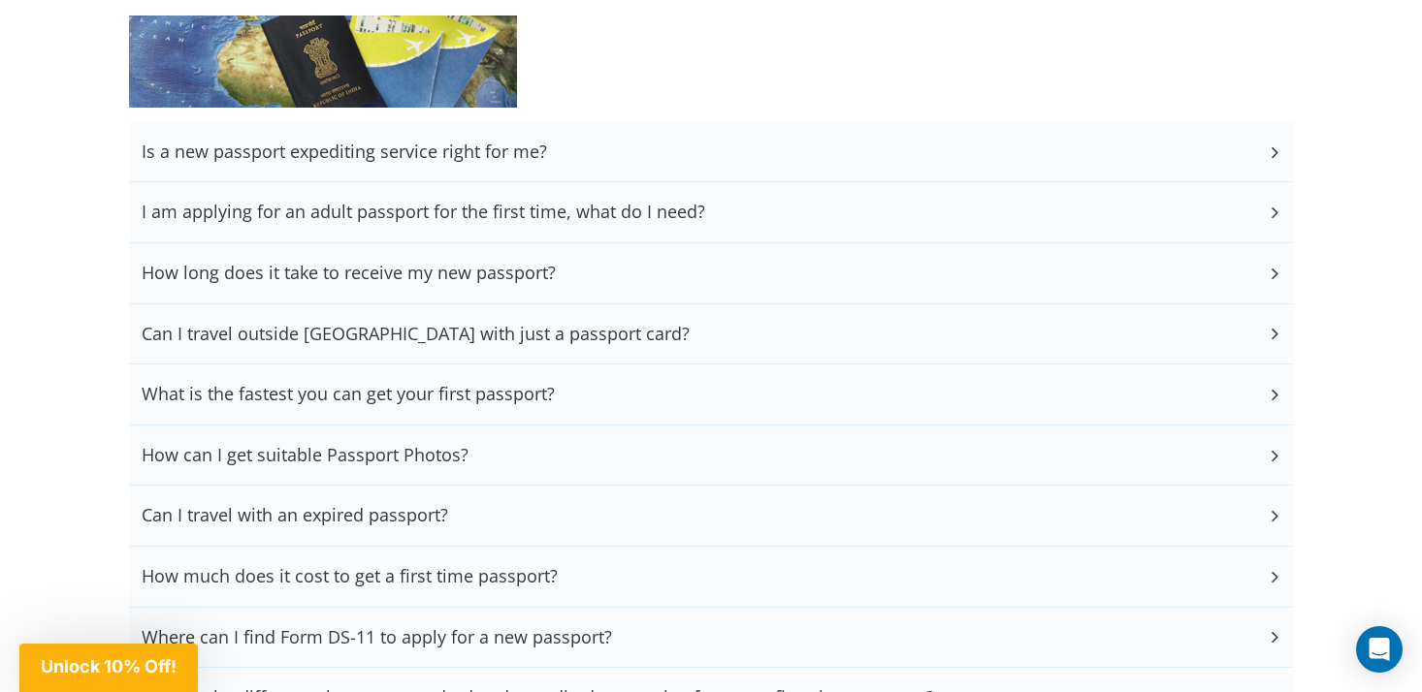
scroll to position [4033, 0]
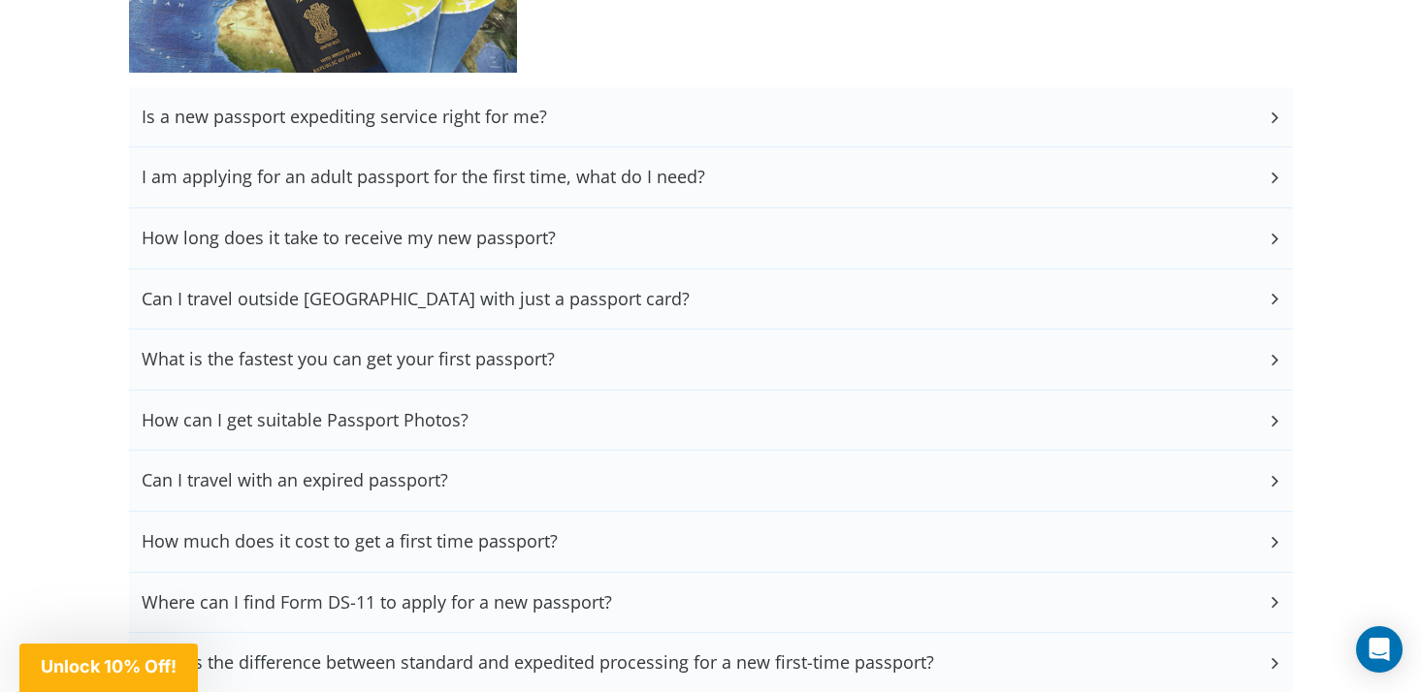
click at [543, 296] on h3 "Can I travel outside [GEOGRAPHIC_DATA] with just a passport card?" at bounding box center [416, 299] width 548 height 21
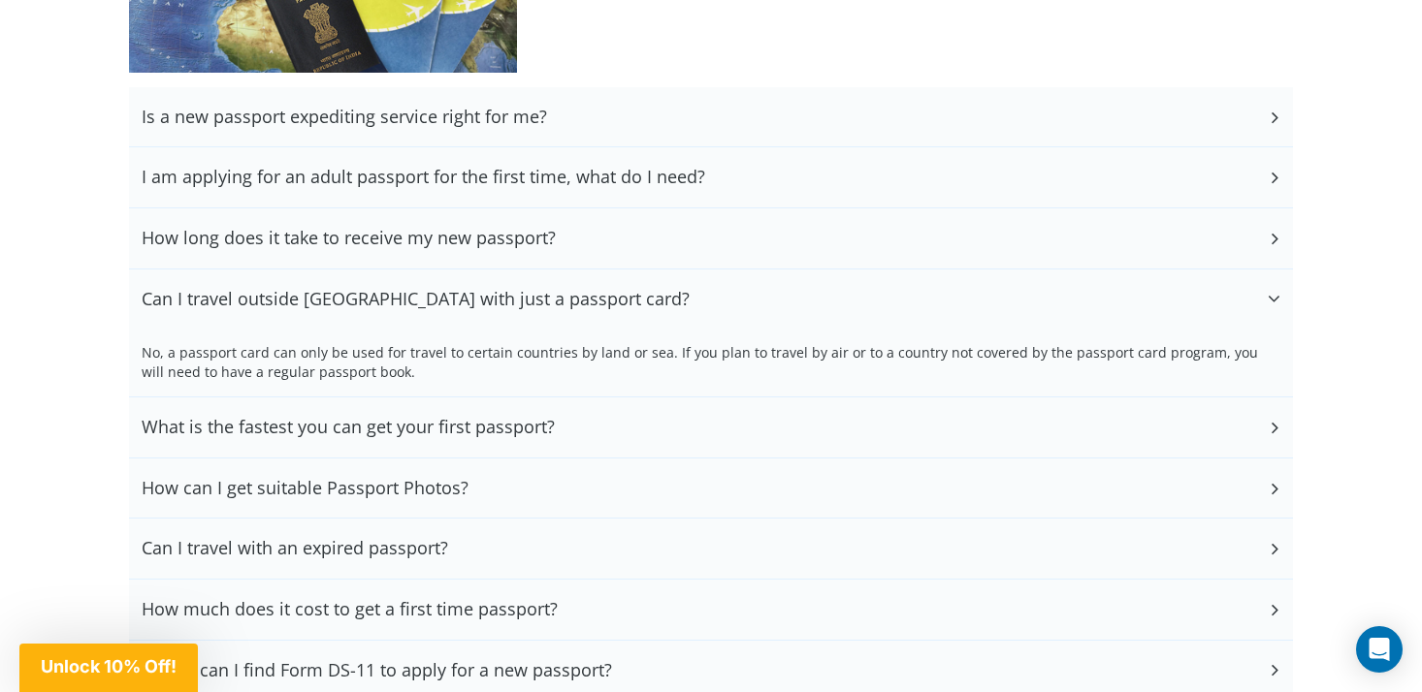
click at [544, 296] on h3 "Can I travel outside [GEOGRAPHIC_DATA] with just a passport card?" at bounding box center [416, 299] width 548 height 21
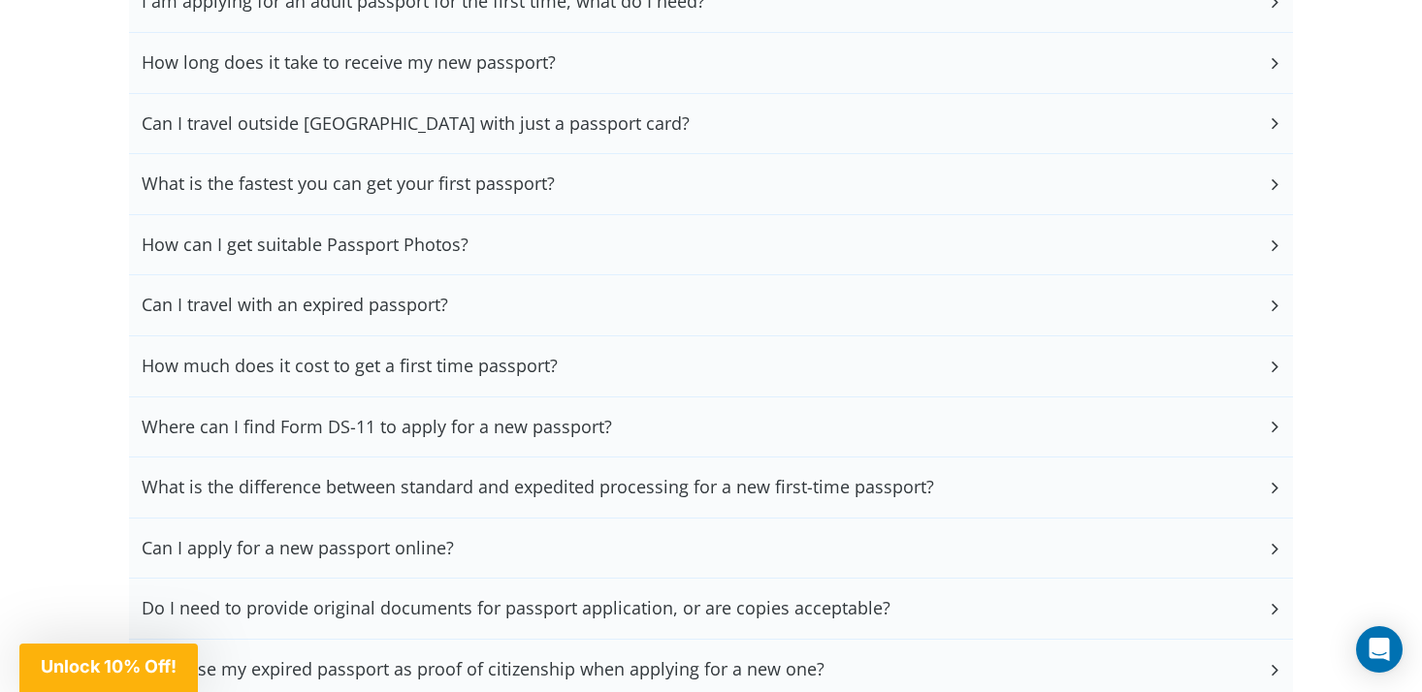
scroll to position [4216, 0]
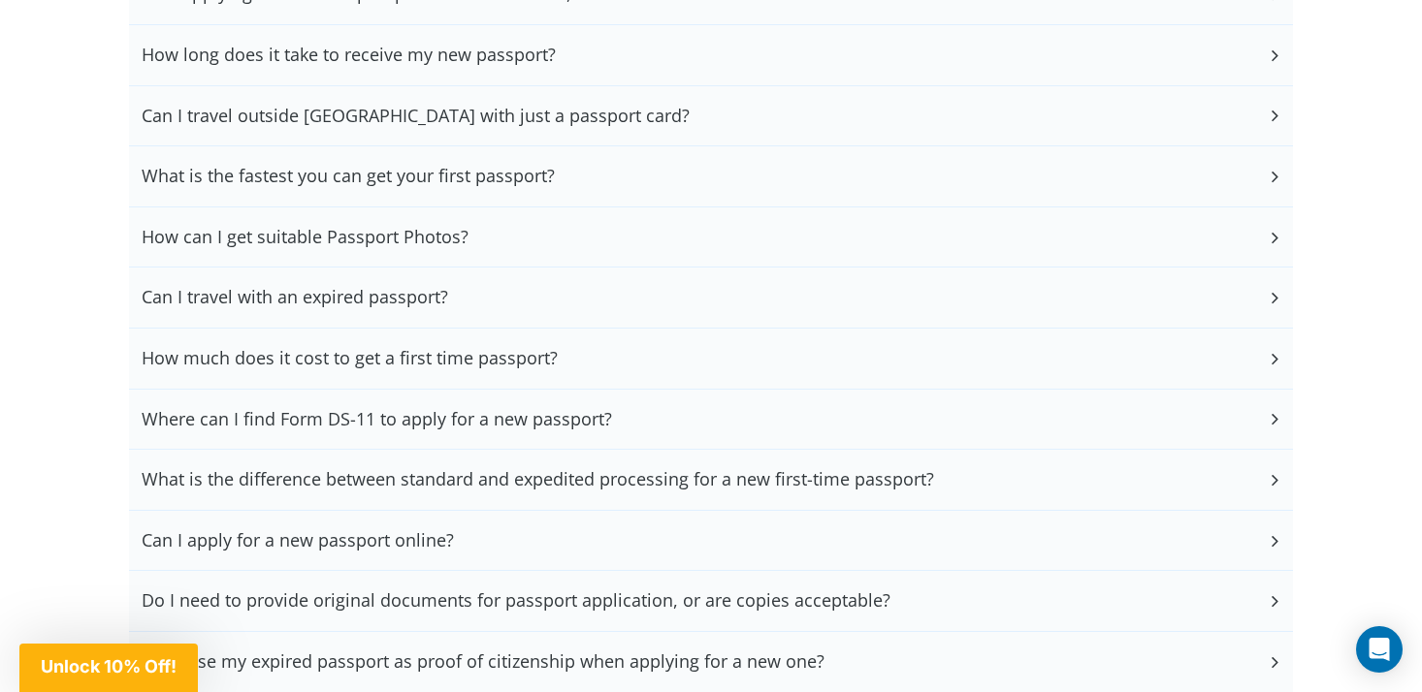
click at [549, 166] on h3 "What is the fastest you can get your first passport?" at bounding box center [348, 176] width 413 height 21
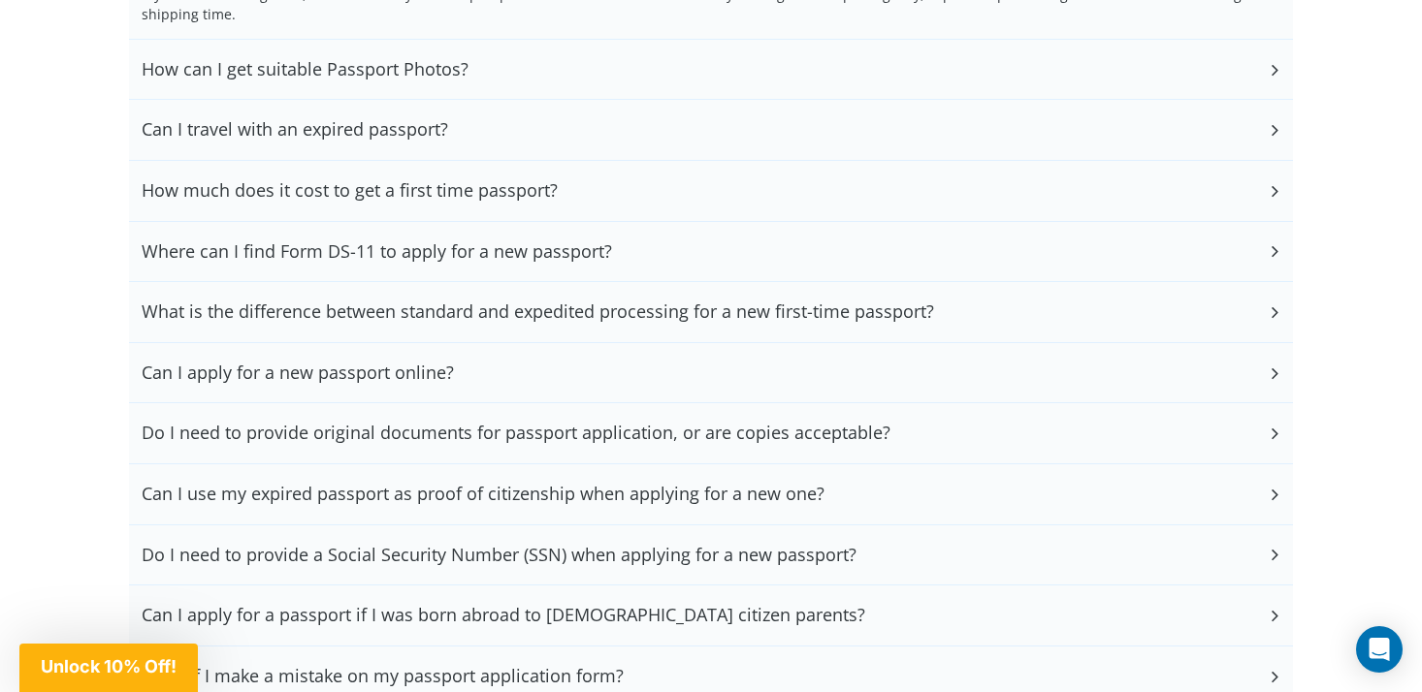
scroll to position [4456, 0]
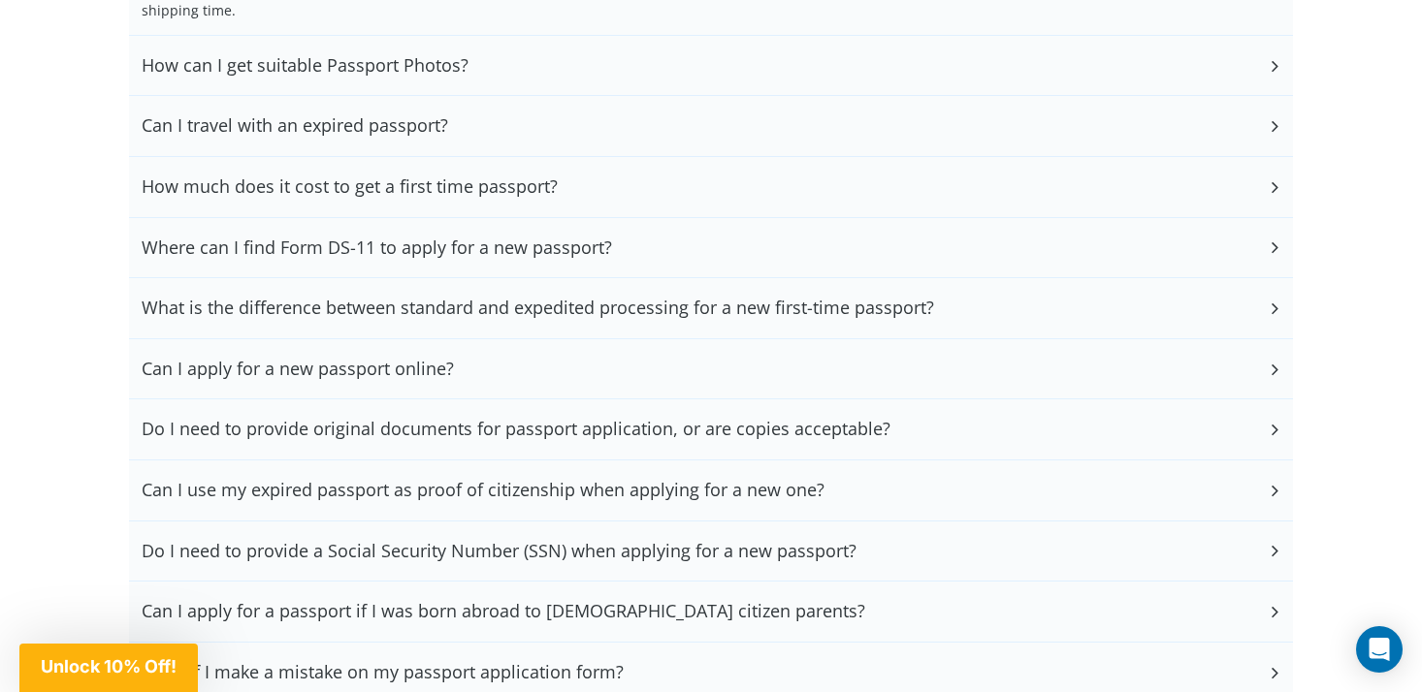
click at [551, 238] on h3 "Where can I find Form DS-11 to apply for a new passport?" at bounding box center [377, 248] width 470 height 21
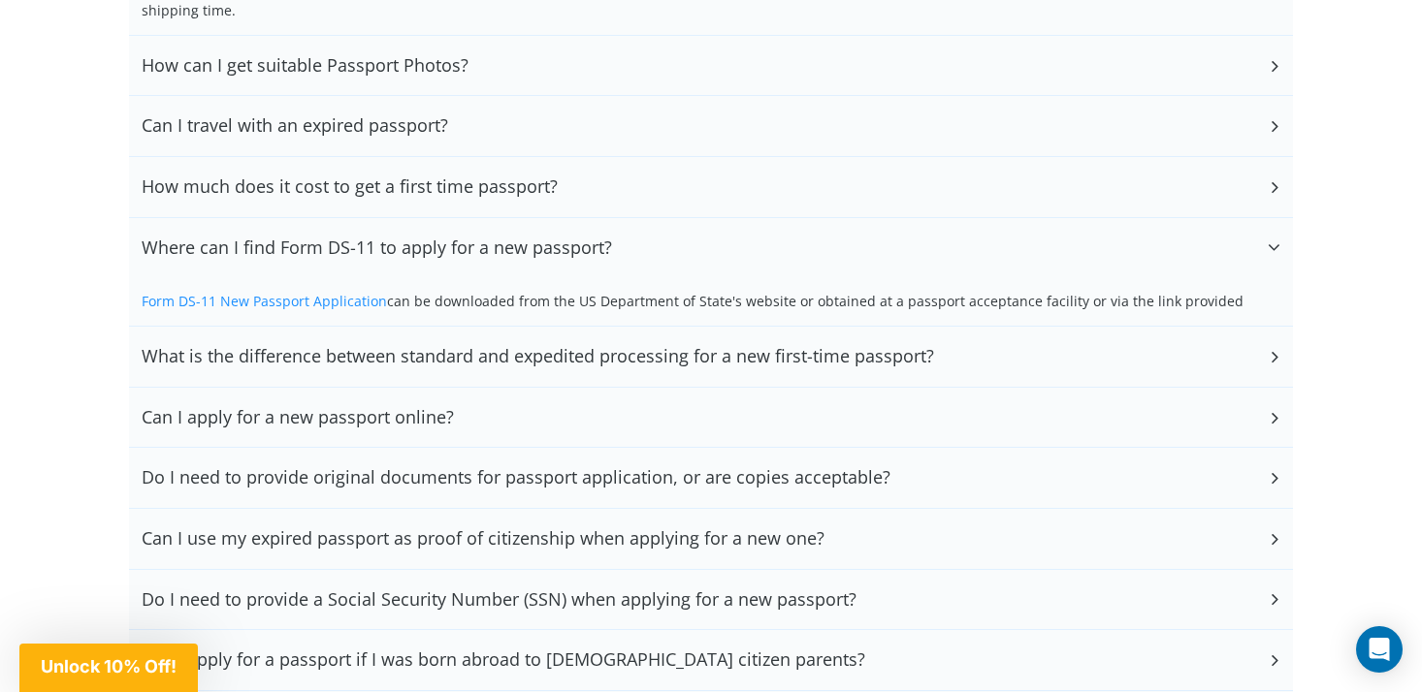
drag, startPoint x: 347, startPoint y: 292, endPoint x: 336, endPoint y: 279, distance: 16.5
click at [338, 292] on link "Form DS-11 New Passport Application" at bounding box center [264, 301] width 245 height 18
click at [377, 186] on div "How much does it cost to get a first time passport?" at bounding box center [711, 187] width 1164 height 60
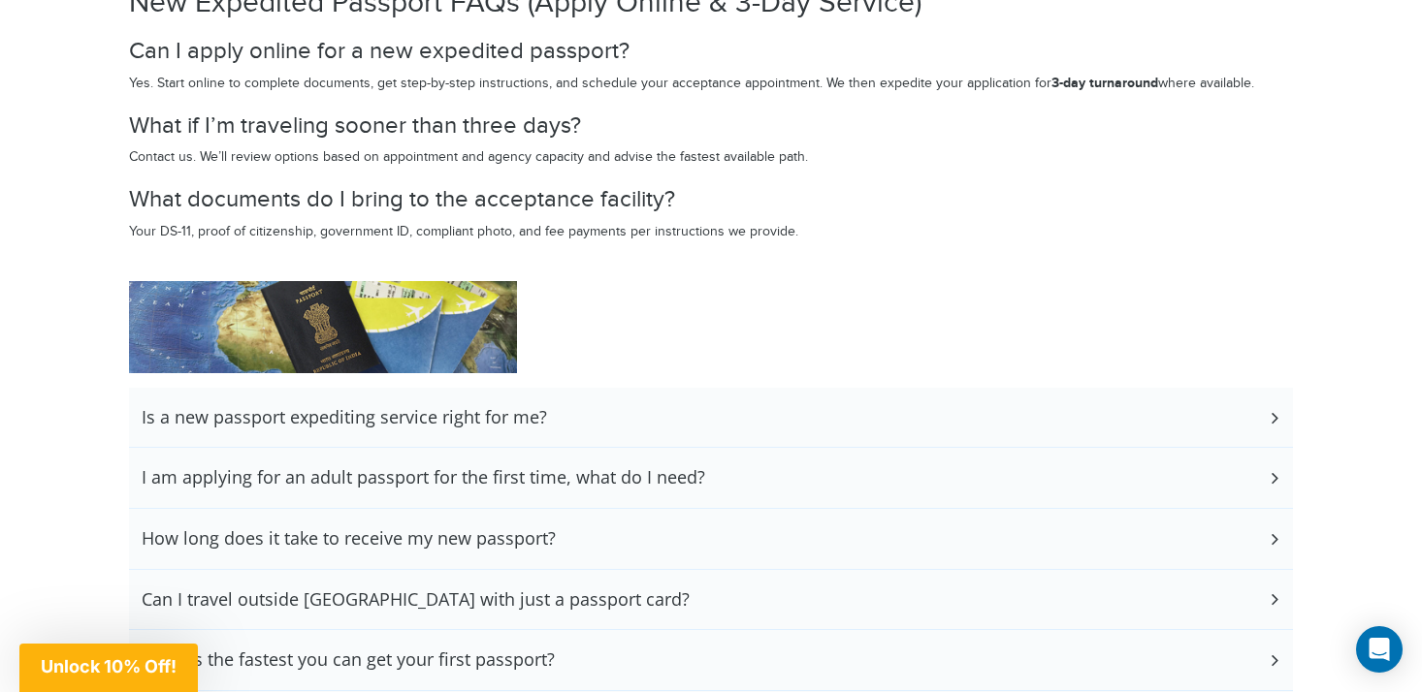
scroll to position [3633, 0]
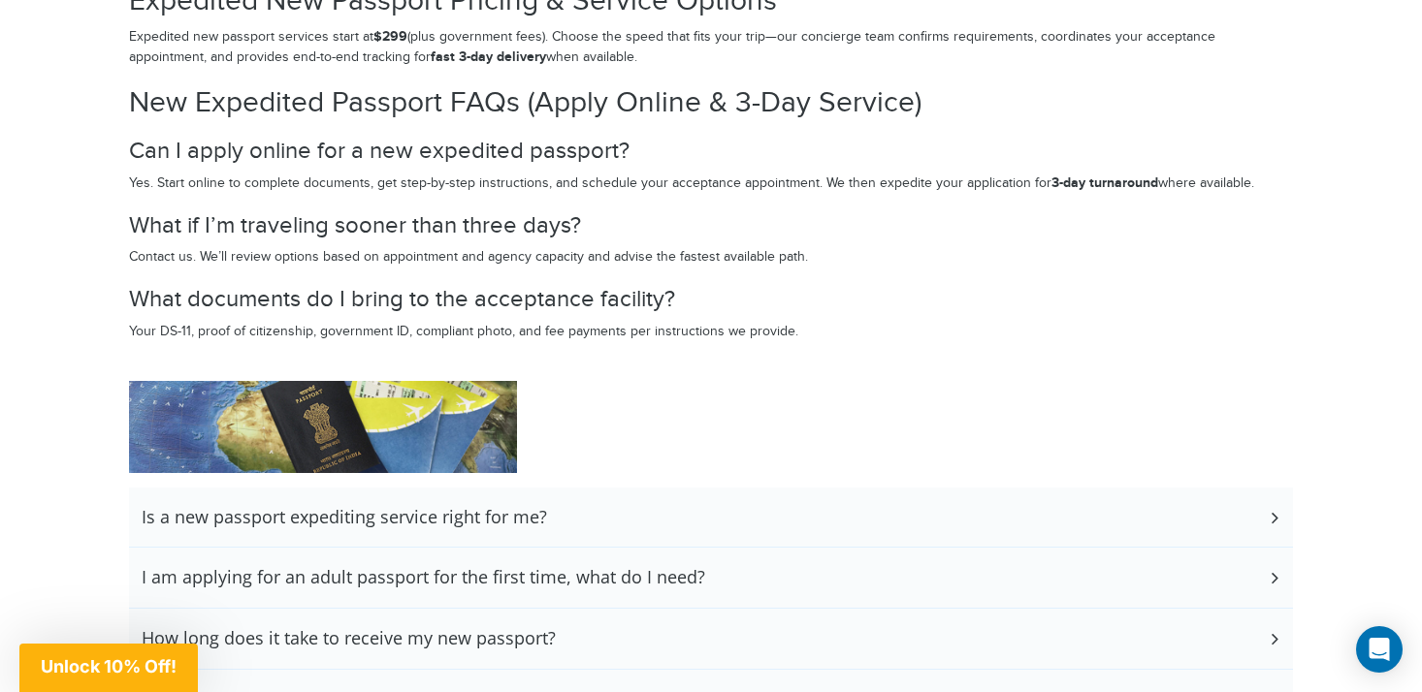
click at [563, 499] on div "Is a new passport expediting service right for me?" at bounding box center [711, 518] width 1164 height 60
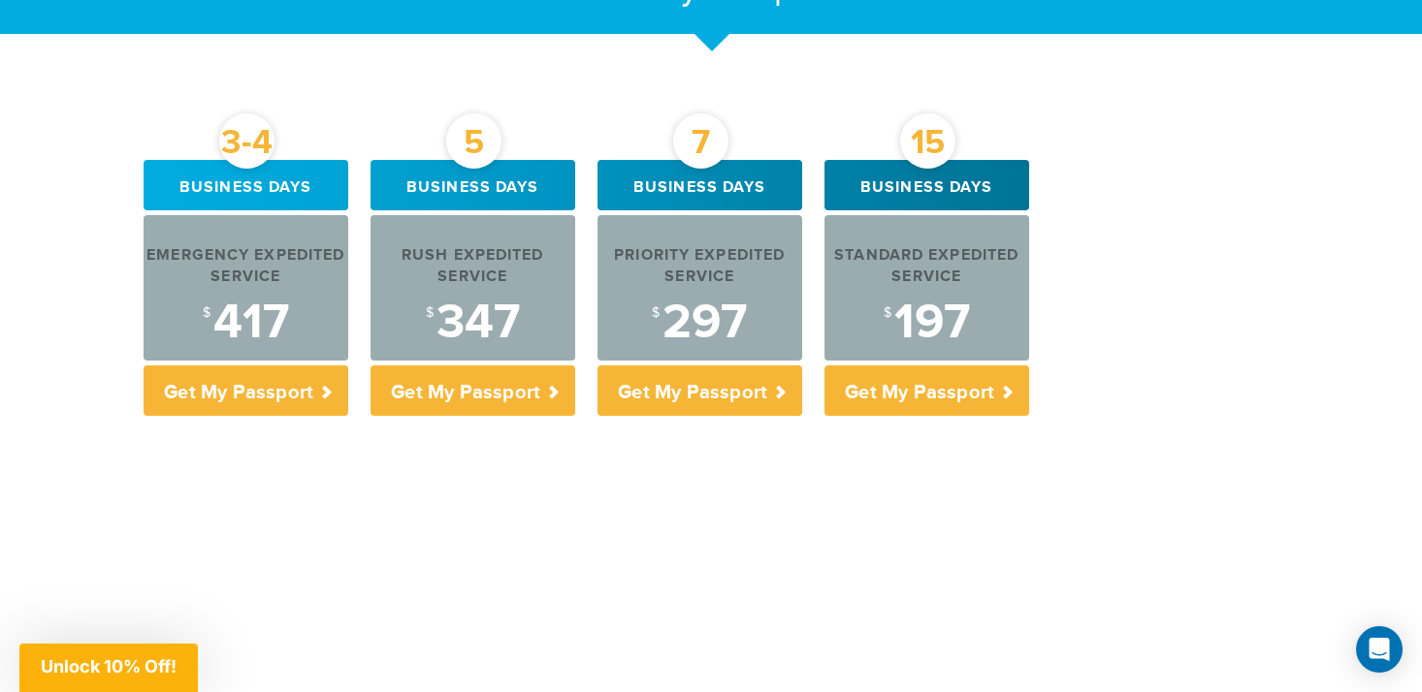
scroll to position [606, 0]
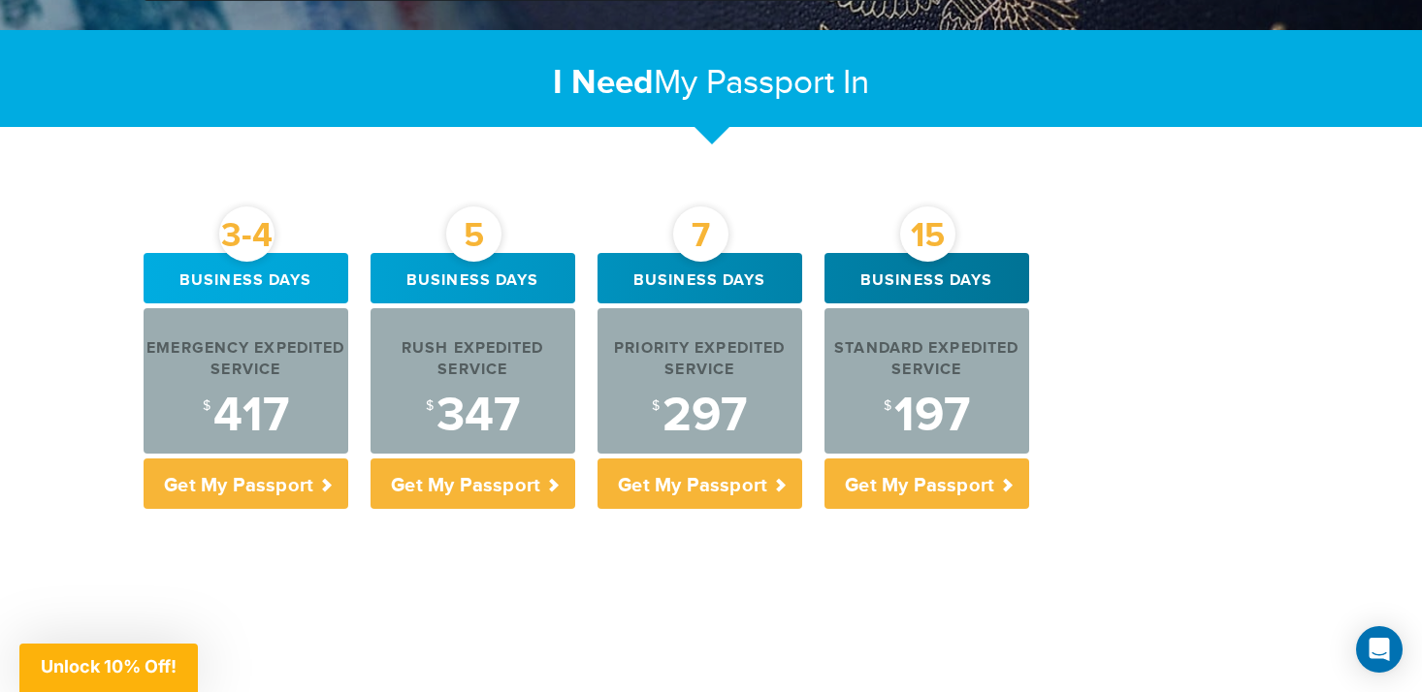
click at [949, 121] on div "I Need My Passport In New Passport In" at bounding box center [711, 76] width 1164 height 93
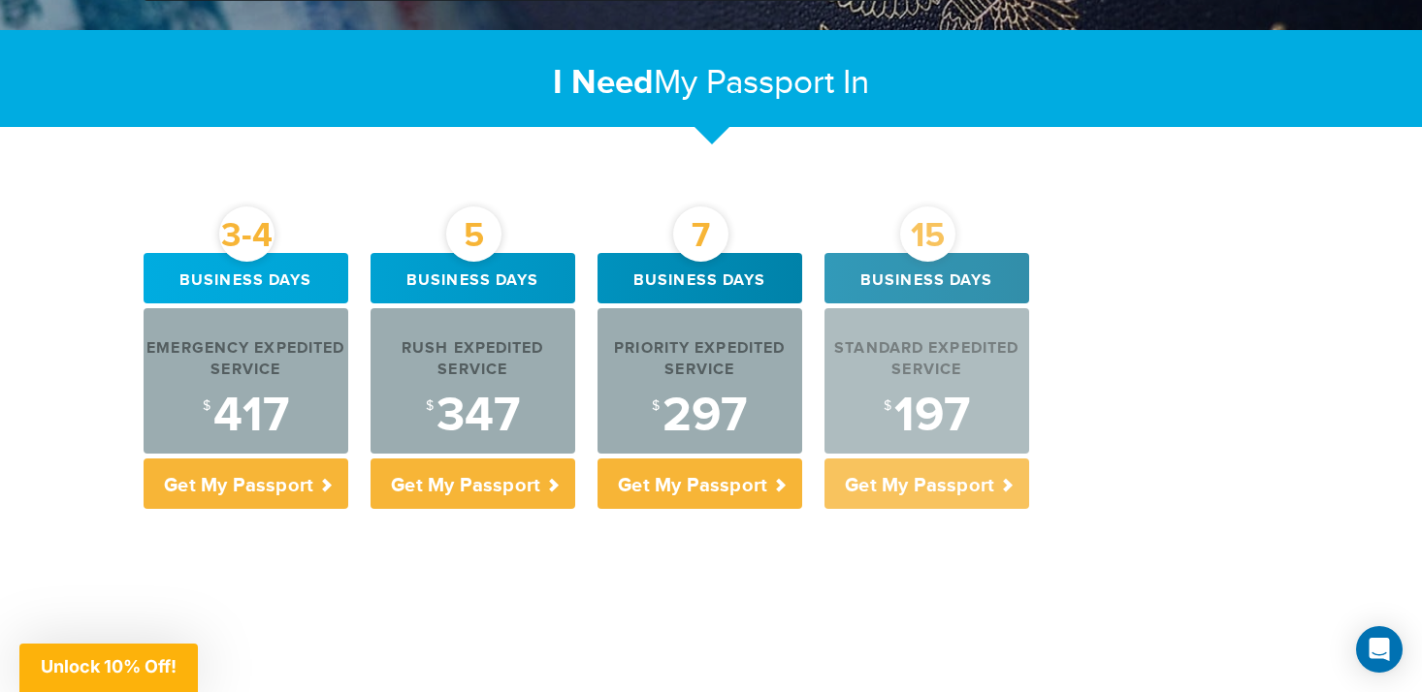
click at [934, 423] on div "$ 197" at bounding box center [926, 416] width 205 height 48
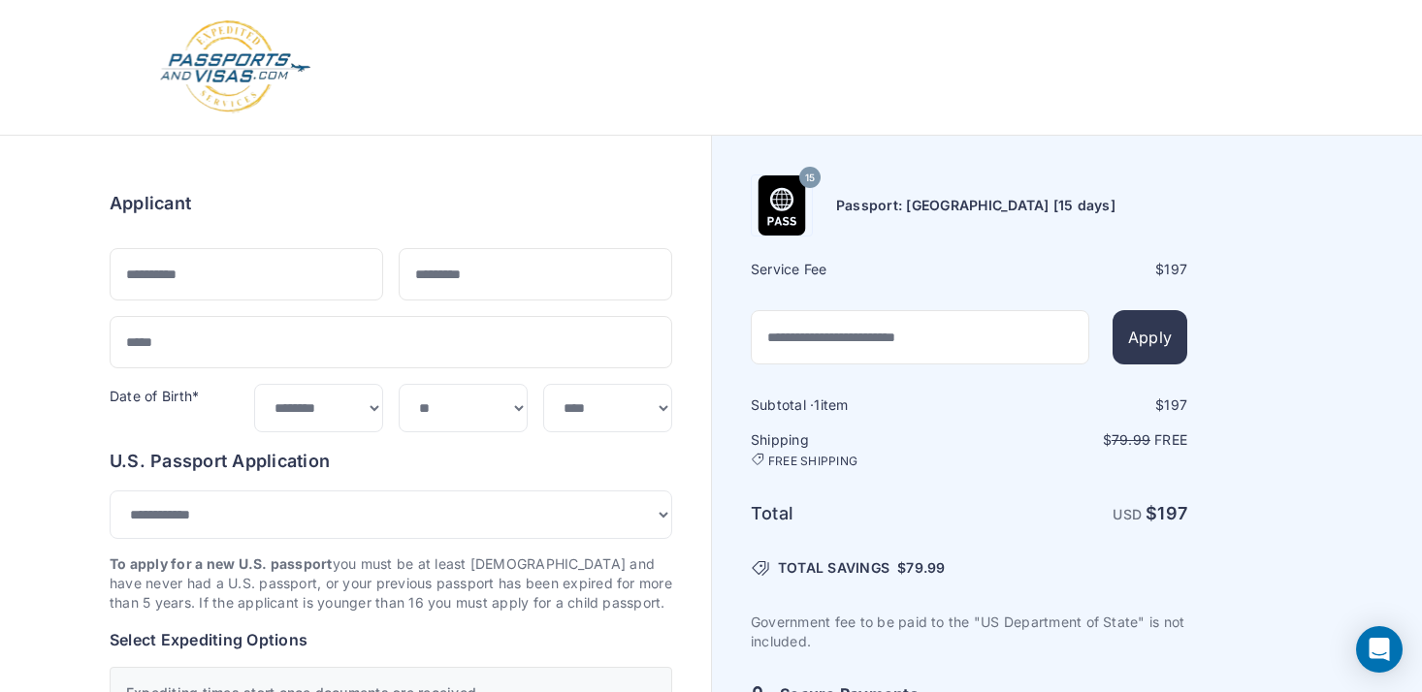
select select "***"
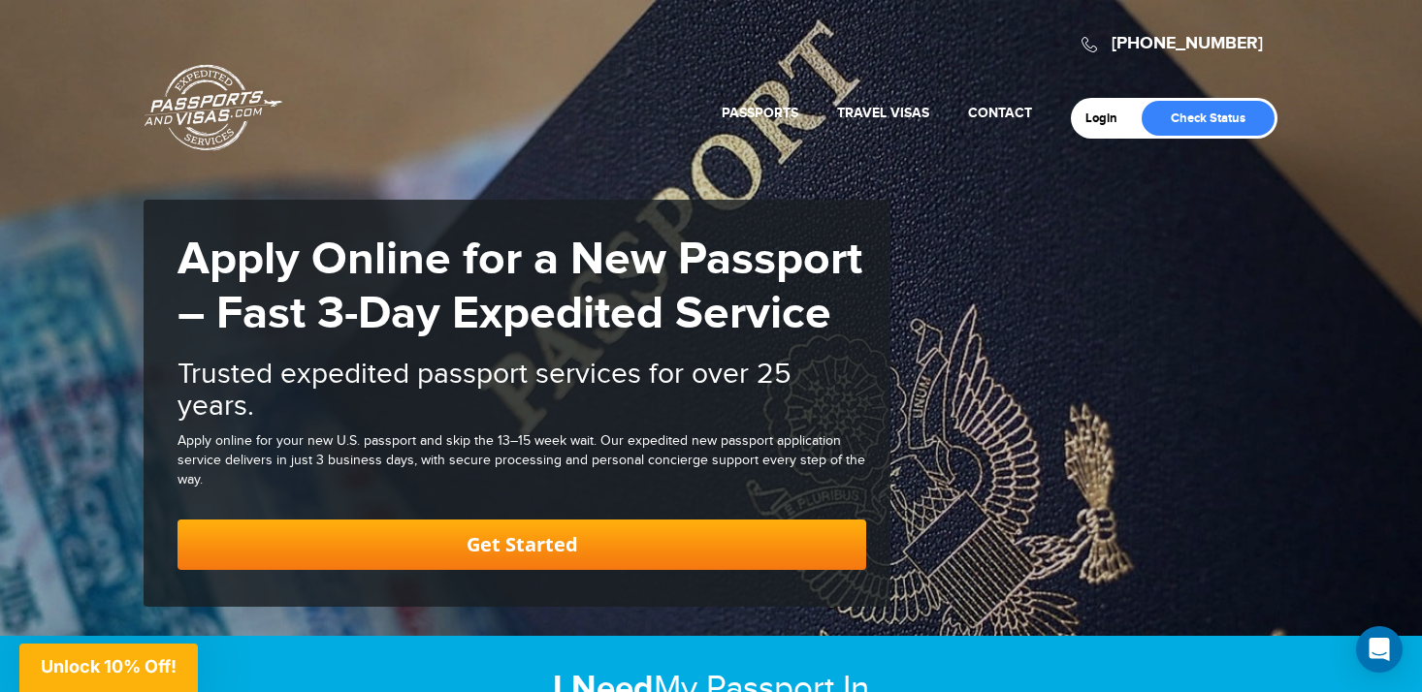
click at [200, 93] on link "Passports & [DOMAIN_NAME]" at bounding box center [213, 107] width 138 height 87
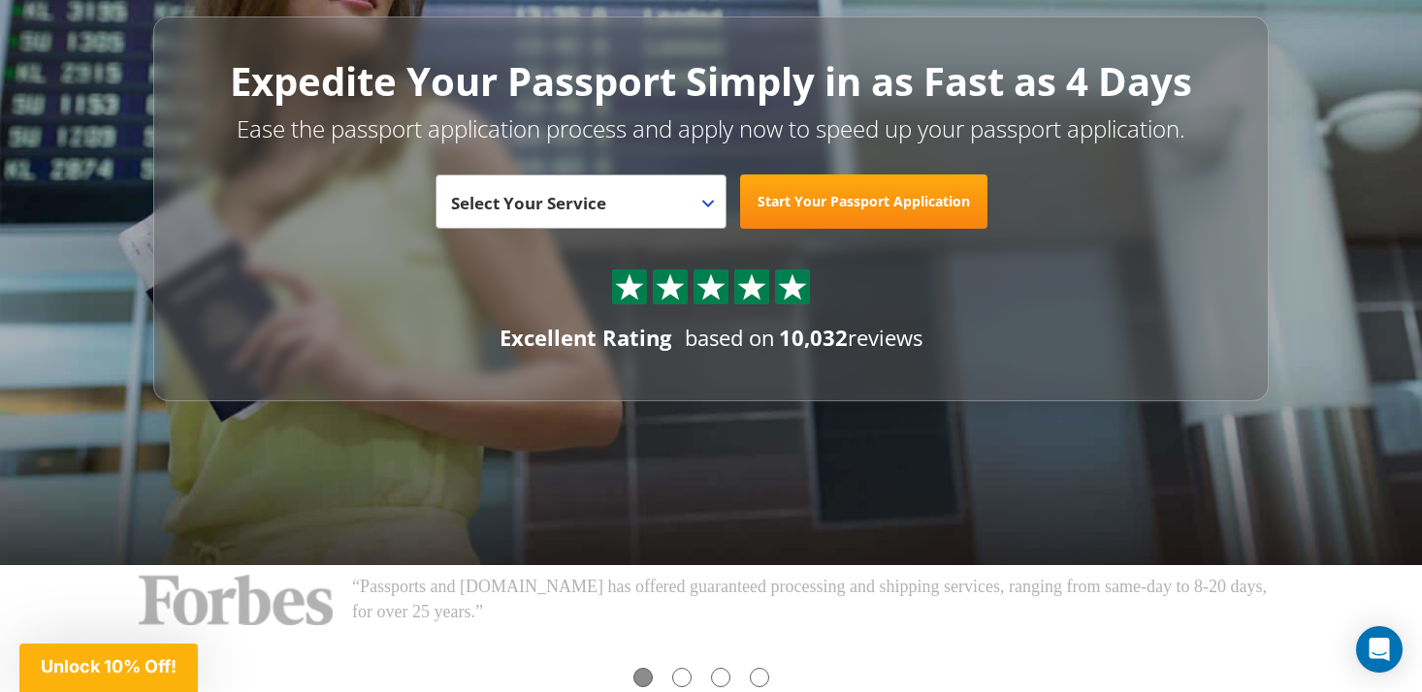
scroll to position [366, 0]
